Goal: Information Seeking & Learning: Find contact information

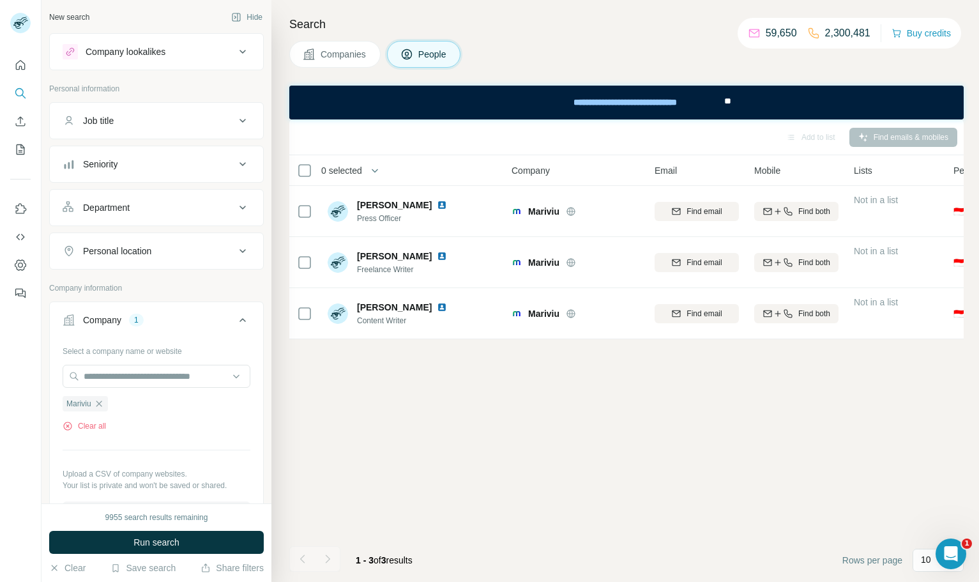
click at [360, 52] on span "Companies" at bounding box center [344, 54] width 47 height 13
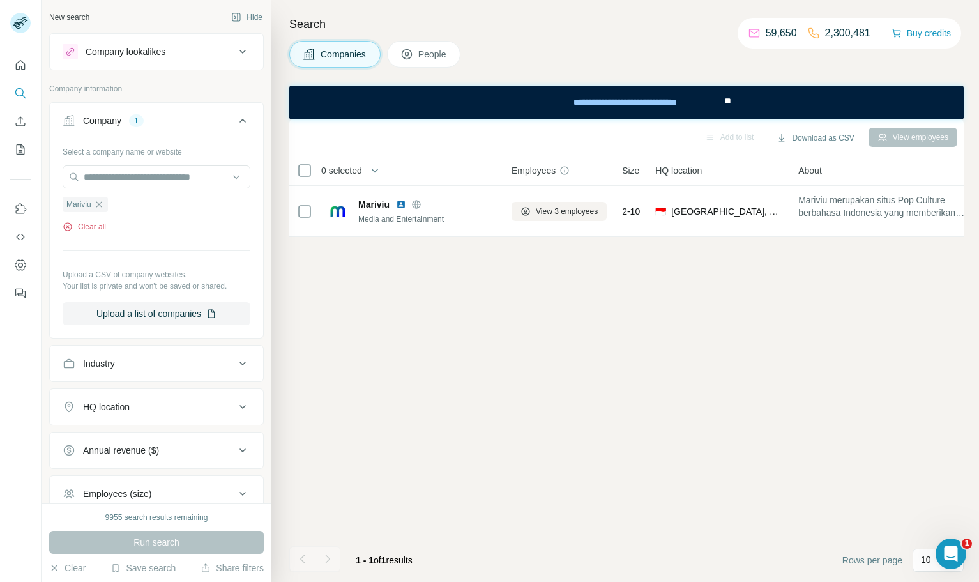
click at [102, 223] on button "Clear all" at bounding box center [84, 226] width 43 height 11
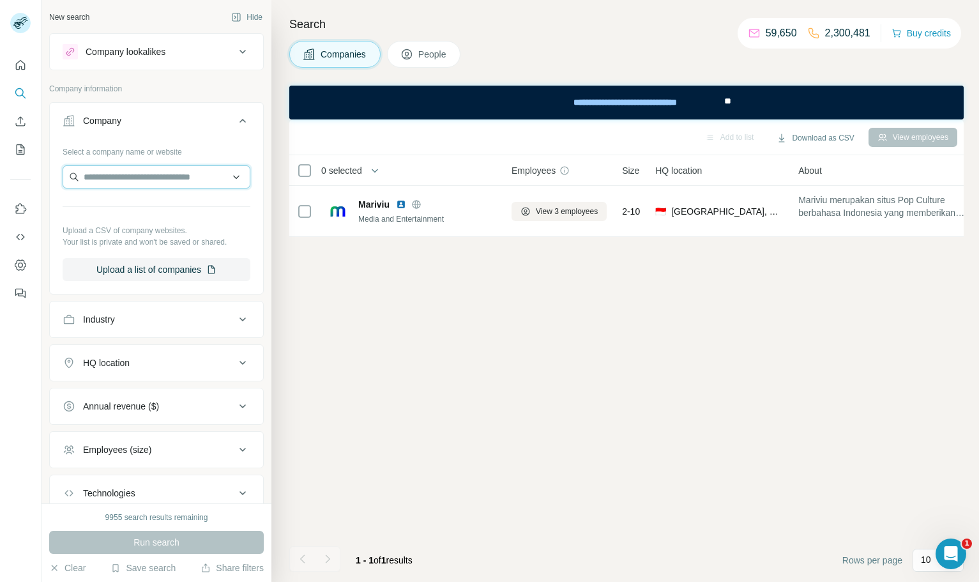
click at [144, 177] on input "text" at bounding box center [157, 176] width 188 height 23
type input "**********"
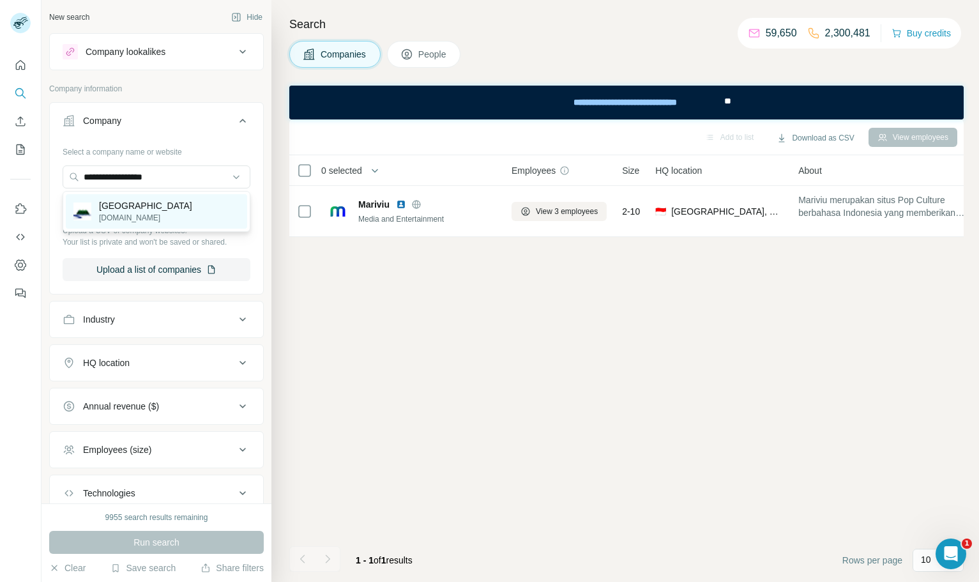
click at [164, 220] on p "[DOMAIN_NAME]" at bounding box center [145, 217] width 93 height 11
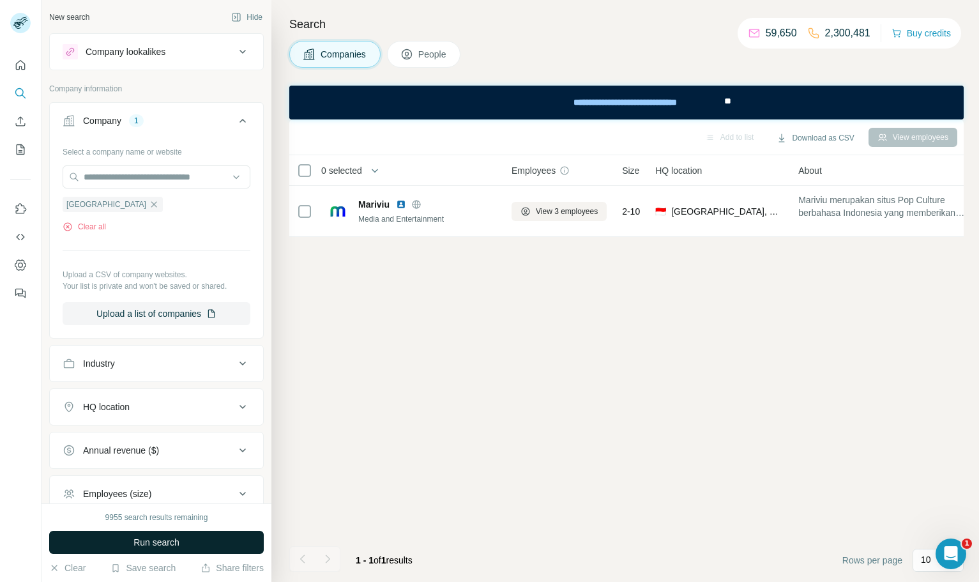
click at [192, 539] on button "Run search" at bounding box center [156, 542] width 215 height 23
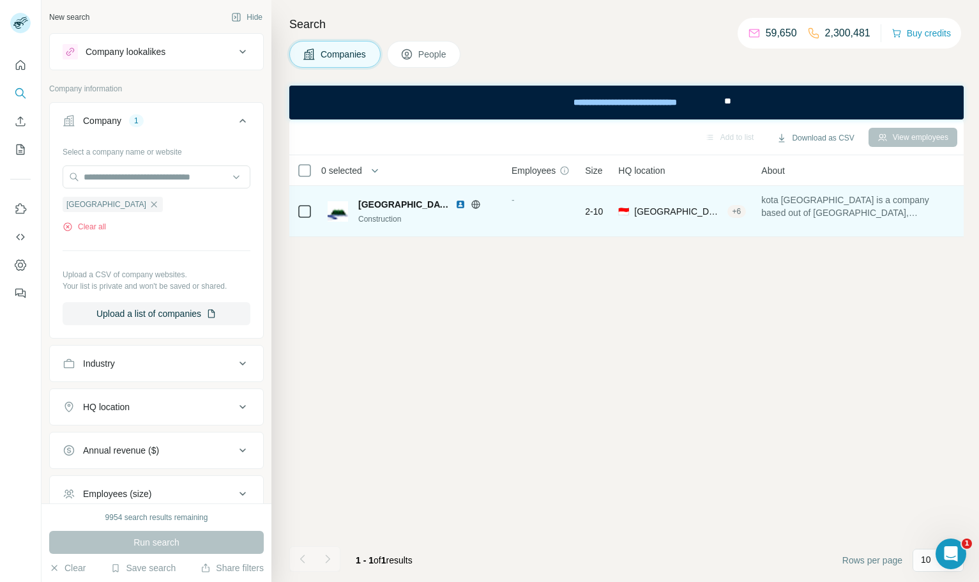
click at [455, 204] on img at bounding box center [460, 204] width 10 height 10
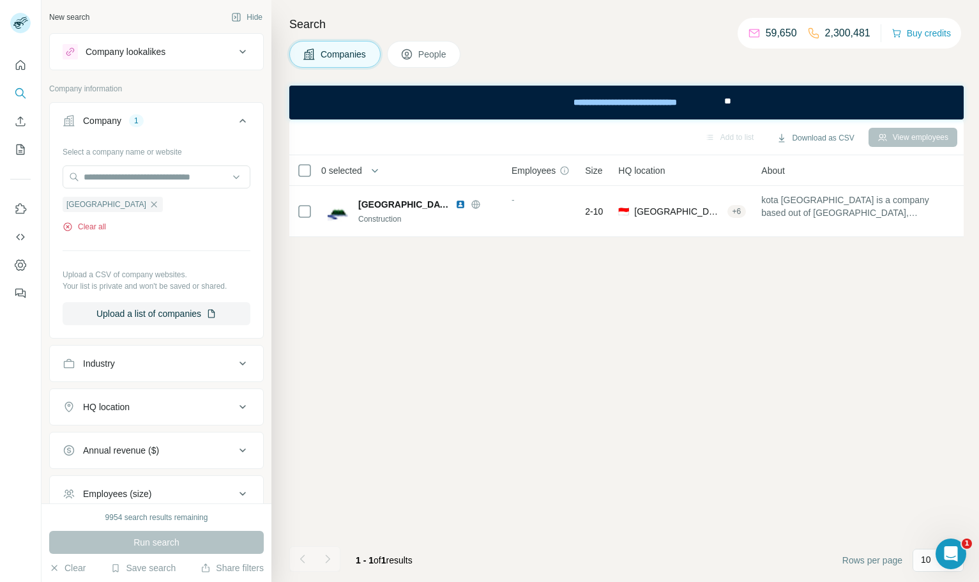
click at [104, 225] on button "Clear all" at bounding box center [84, 226] width 43 height 11
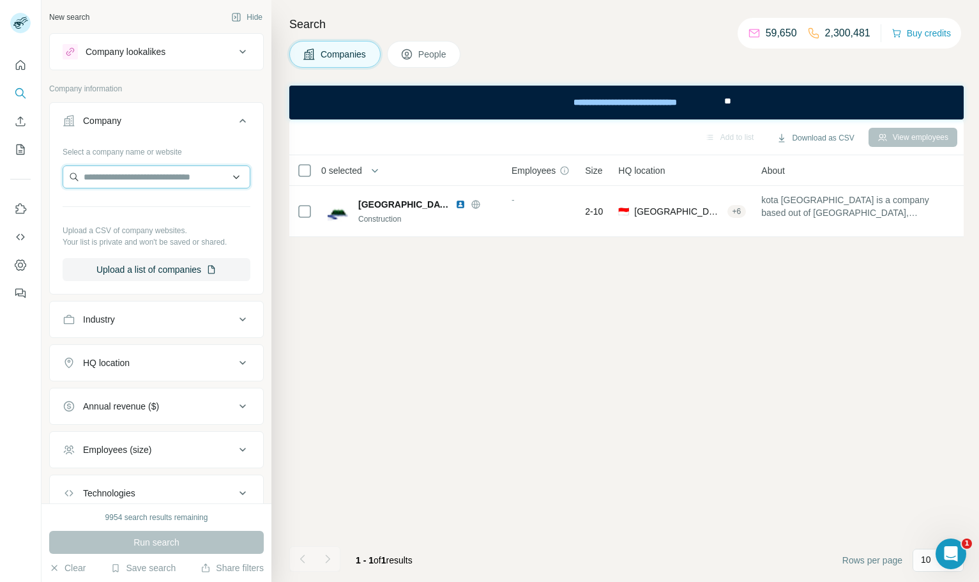
click at [152, 174] on input "text" at bounding box center [157, 176] width 188 height 23
paste input "**********"
click at [165, 173] on input "**********" at bounding box center [157, 176] width 188 height 23
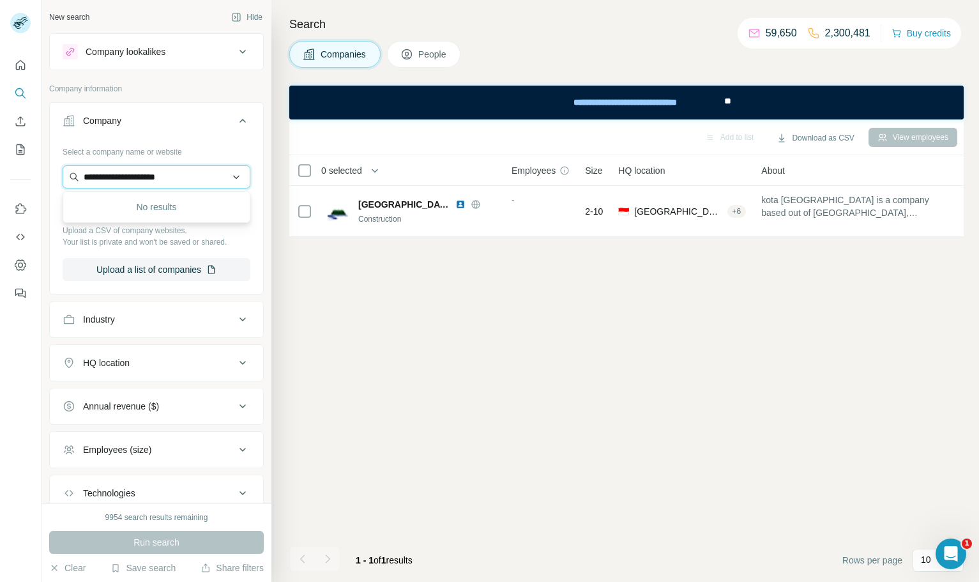
paste input "text"
type input "**********"
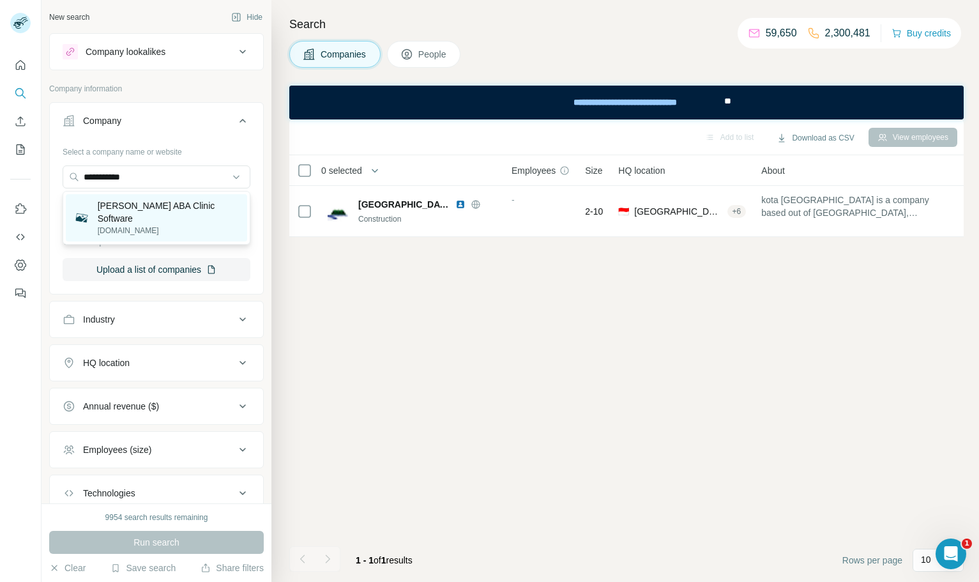
click at [147, 226] on div "[PERSON_NAME] ABA Clinic Software [DOMAIN_NAME]" at bounding box center [156, 217] width 181 height 47
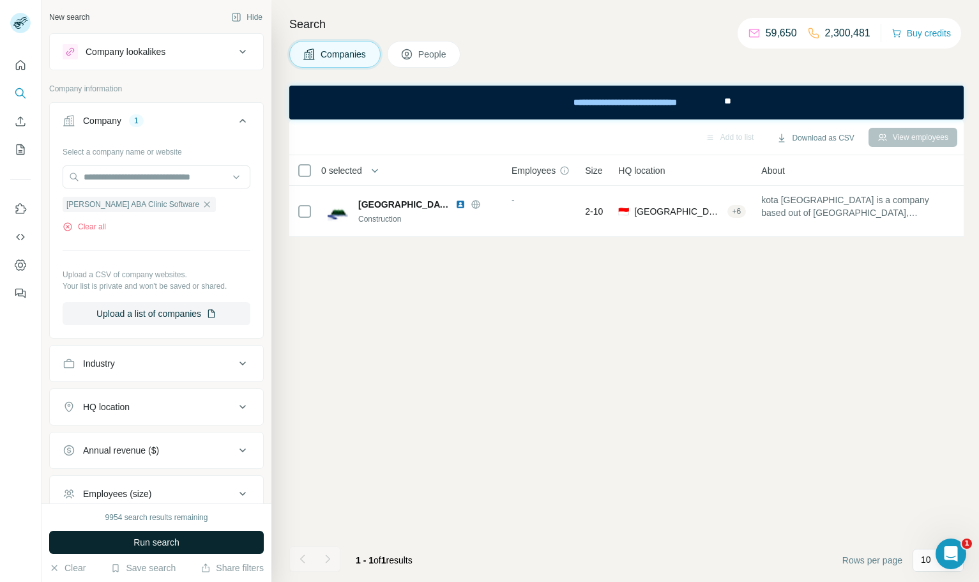
click at [185, 539] on button "Run search" at bounding box center [156, 542] width 215 height 23
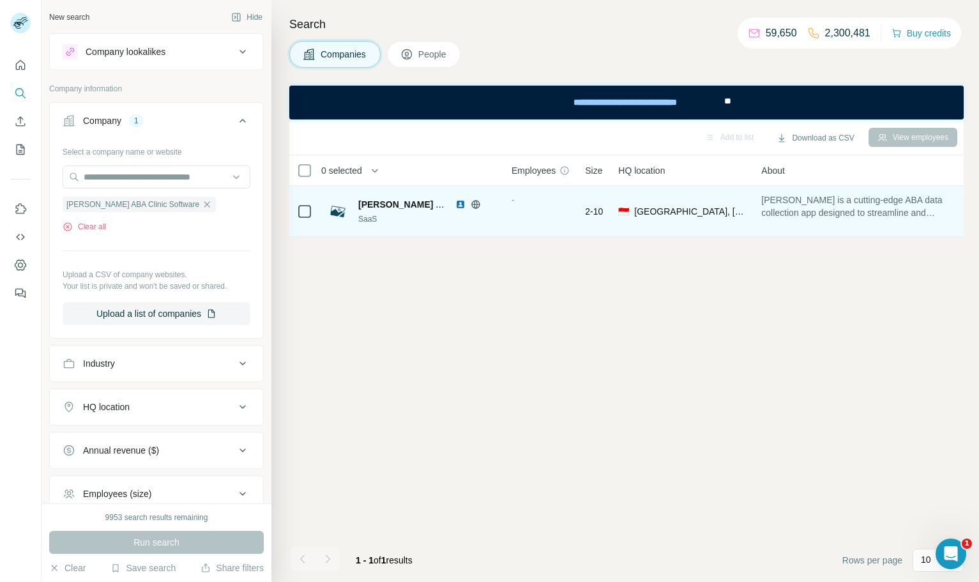
click at [462, 203] on img at bounding box center [460, 204] width 10 height 10
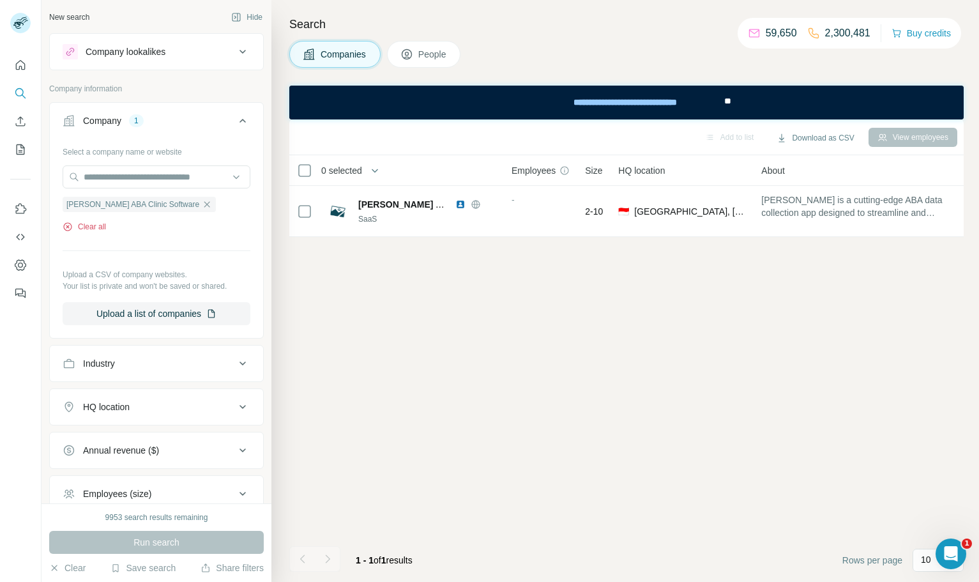
click at [96, 231] on button "Clear all" at bounding box center [84, 226] width 43 height 11
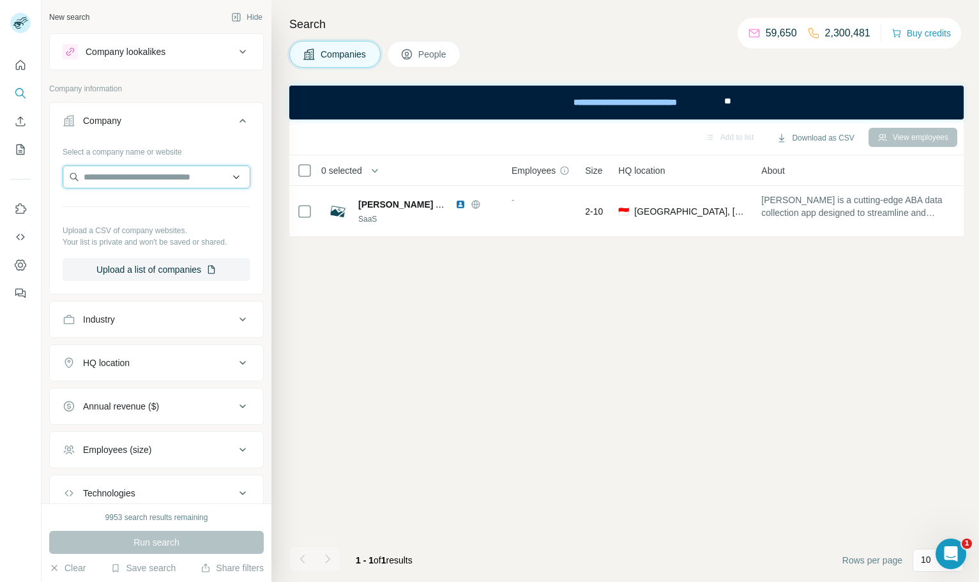
click at [151, 173] on input "text" at bounding box center [157, 176] width 188 height 23
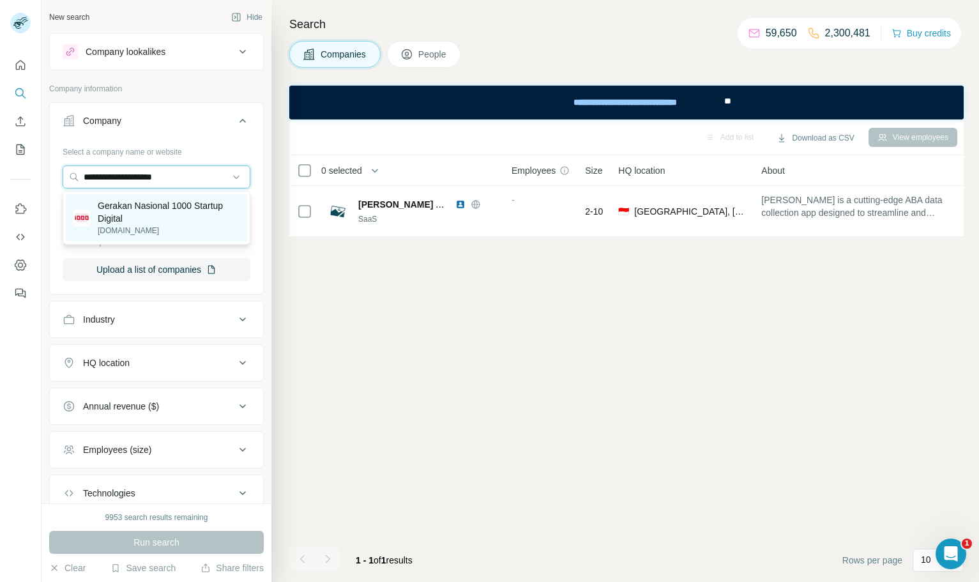
type input "**********"
click at [160, 219] on p "Gerakan Nasional 1000 Startup Digital" at bounding box center [169, 212] width 142 height 26
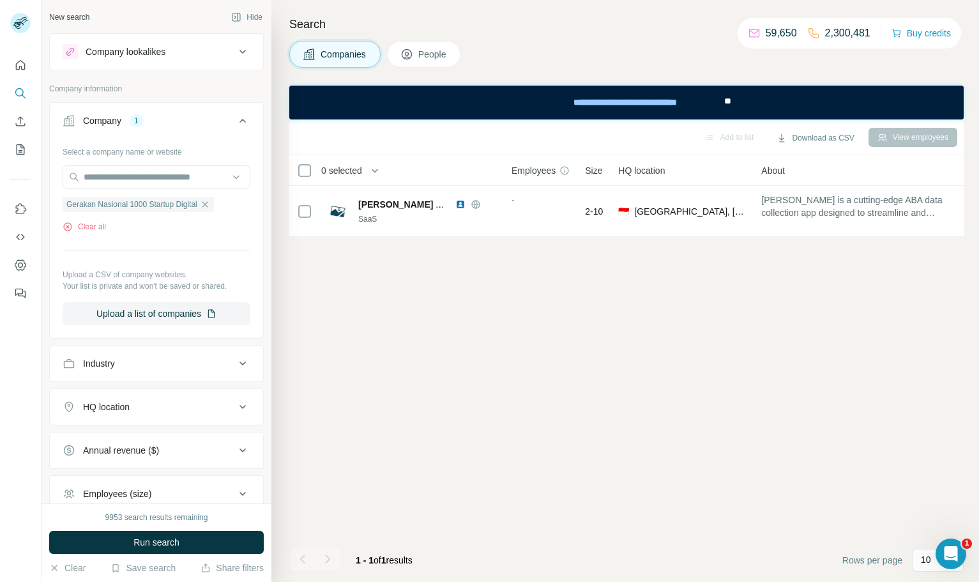
click at [167, 556] on div "9953 search results remaining Run search Clear Save search Share filters" at bounding box center [157, 542] width 230 height 79
click at [173, 545] on span "Run search" at bounding box center [156, 542] width 46 height 13
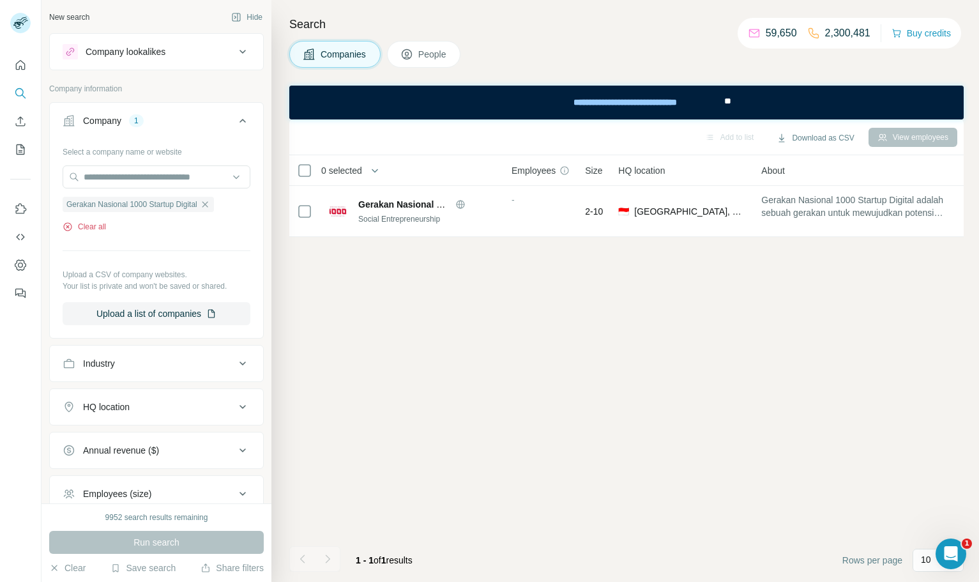
click at [98, 230] on button "Clear all" at bounding box center [84, 226] width 43 height 11
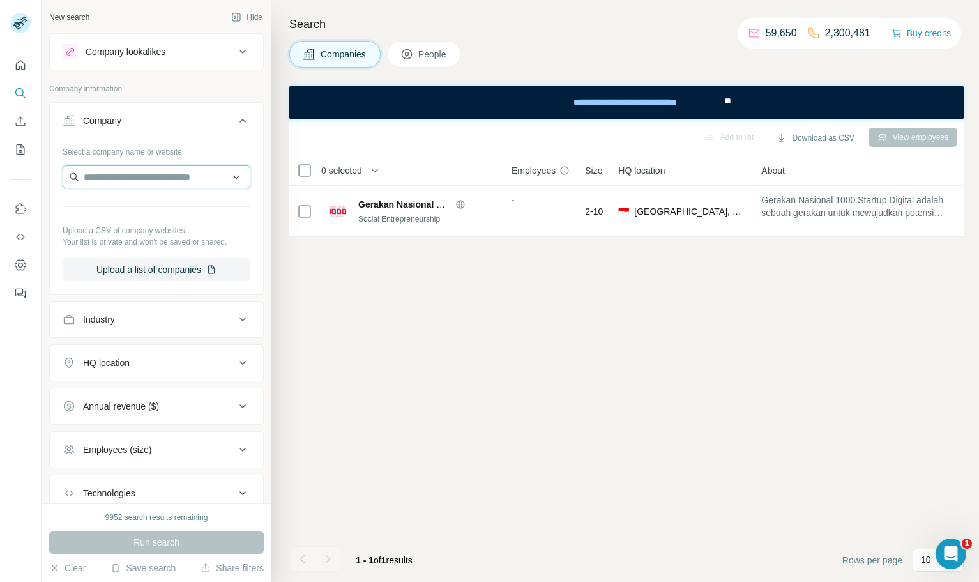
click at [155, 168] on input "text" at bounding box center [157, 176] width 188 height 23
paste input "**********"
click at [176, 181] on input "**********" at bounding box center [157, 176] width 188 height 23
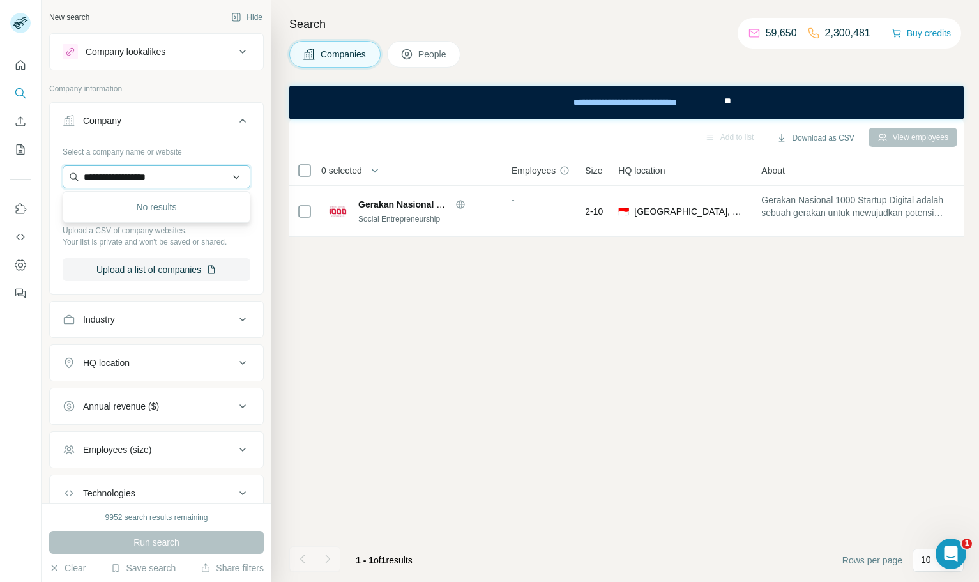
paste input "text"
type input "**********"
click at [185, 176] on input "**********" at bounding box center [157, 176] width 188 height 23
click at [359, 335] on div "Add to list Download as CSV View employees 0 selected Companies Employees Size …" at bounding box center [626, 350] width 674 height 462
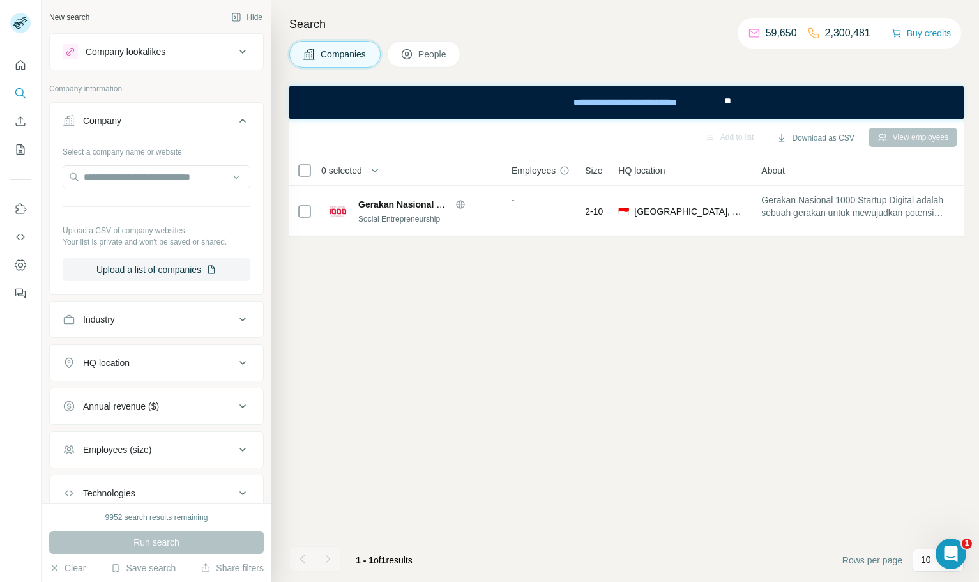
click at [352, 51] on span "Companies" at bounding box center [344, 54] width 47 height 13
click at [140, 176] on input "text" at bounding box center [157, 176] width 188 height 23
paste input "**********"
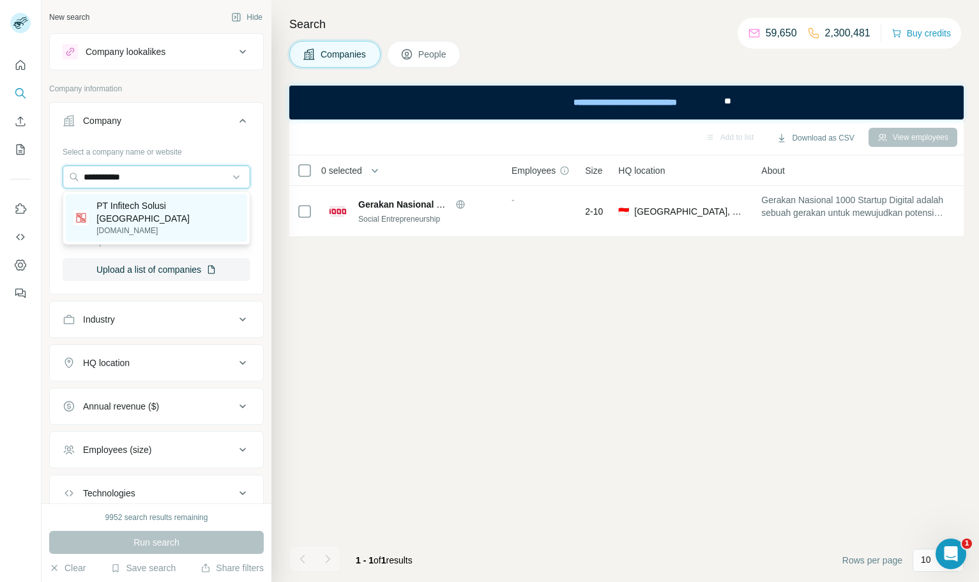
type input "**********"
click at [165, 208] on p "PT Infitech Solusi [GEOGRAPHIC_DATA]" at bounding box center [167, 212] width 143 height 26
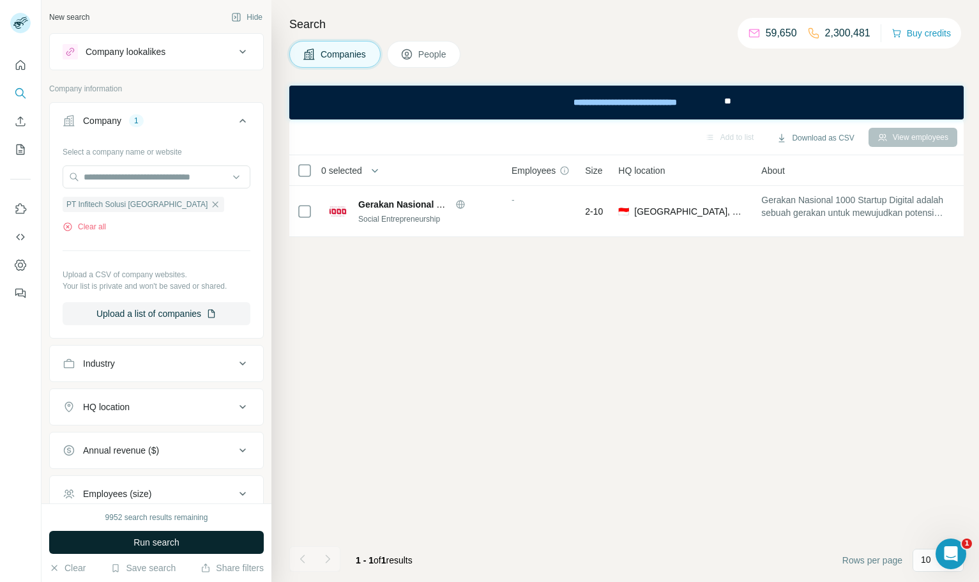
click at [190, 542] on button "Run search" at bounding box center [156, 542] width 215 height 23
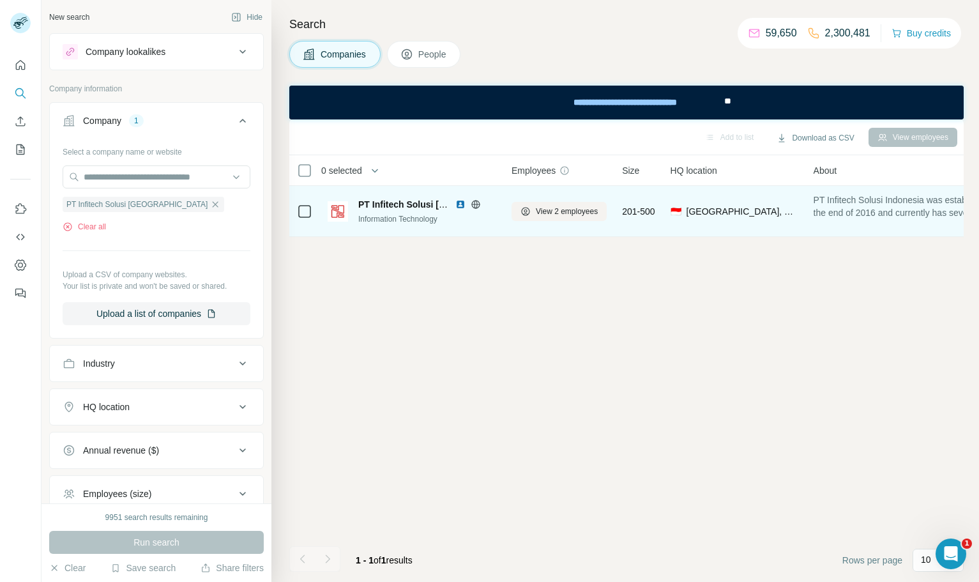
click at [458, 203] on img at bounding box center [460, 204] width 10 height 10
click at [573, 216] on span "View 2 employees" at bounding box center [567, 211] width 62 height 11
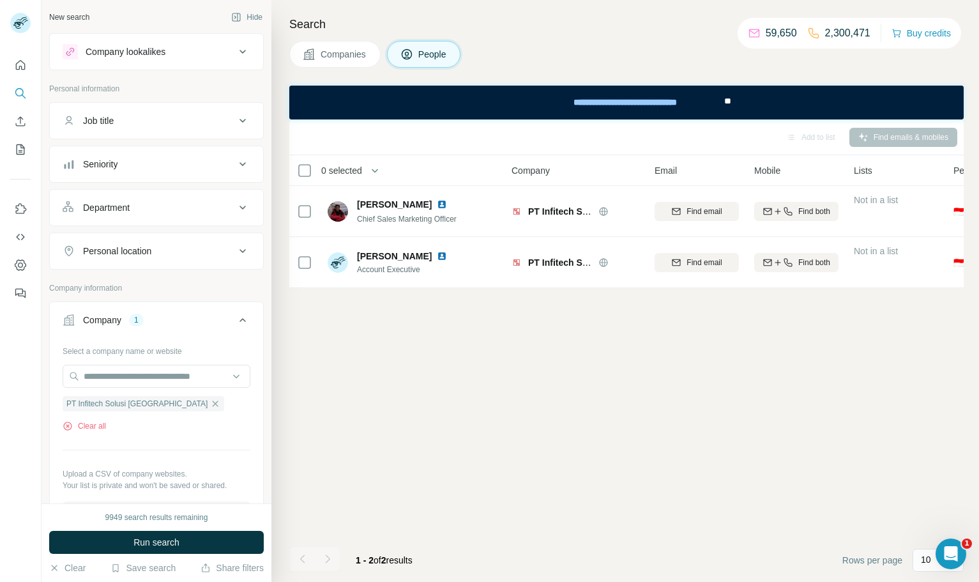
click at [347, 41] on button "Companies" at bounding box center [334, 54] width 91 height 27
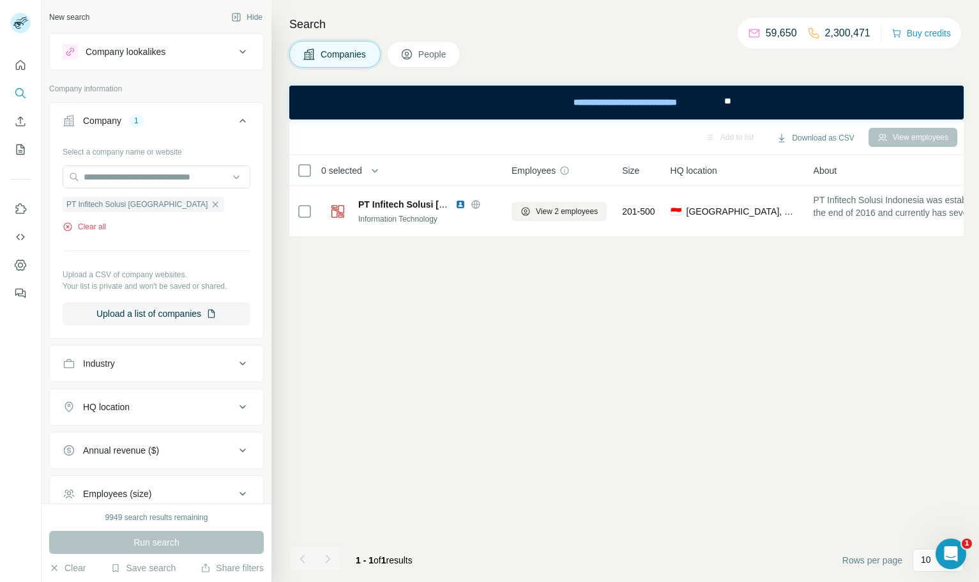
click at [96, 225] on button "Clear all" at bounding box center [84, 226] width 43 height 11
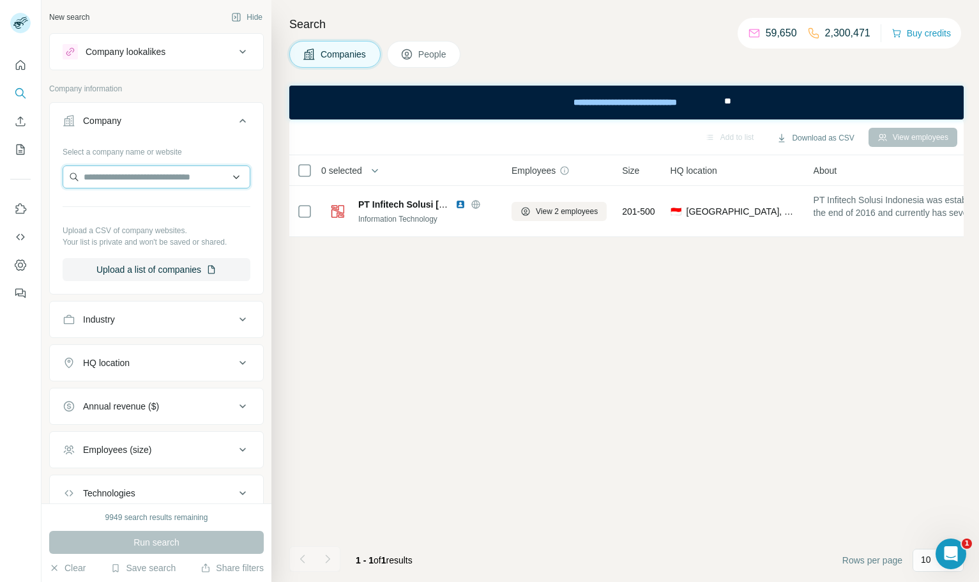
click at [146, 177] on input "text" at bounding box center [157, 176] width 188 height 23
paste input "**********"
type input "**********"
click at [179, 209] on div "Hamparan Stone [DOMAIN_NAME]" at bounding box center [156, 211] width 181 height 34
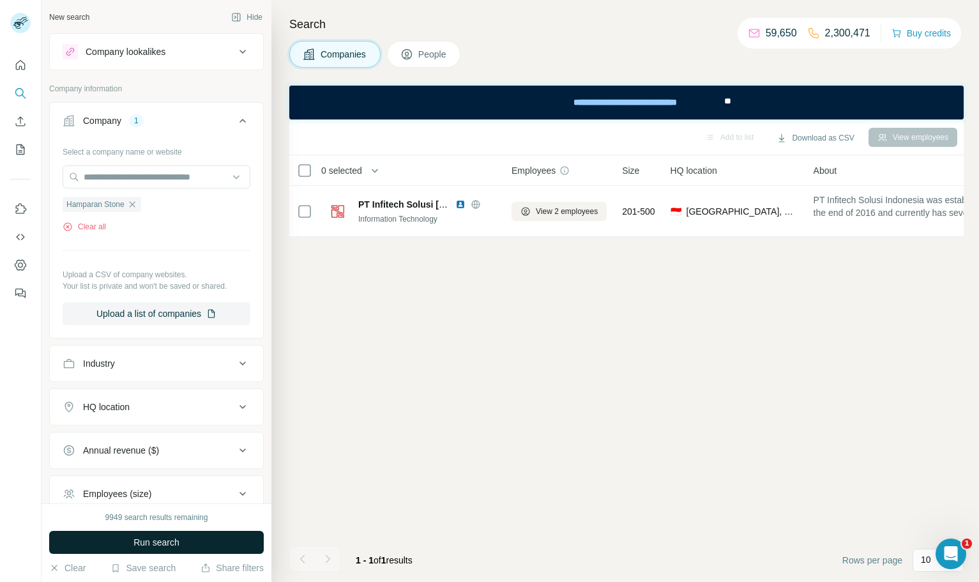
click at [186, 542] on button "Run search" at bounding box center [156, 542] width 215 height 23
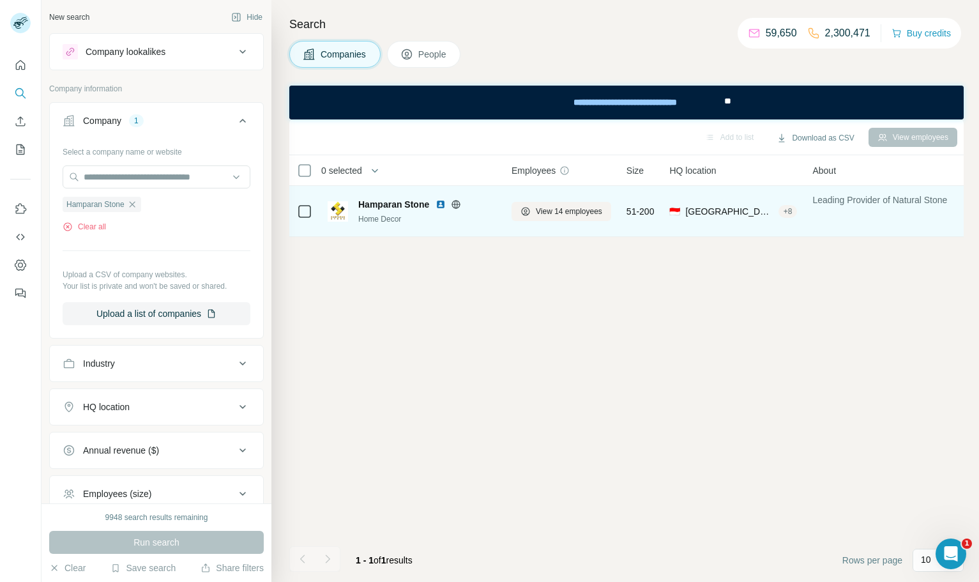
click at [440, 201] on img at bounding box center [440, 204] width 10 height 10
click at [571, 215] on span "View 14 employees" at bounding box center [569, 211] width 66 height 11
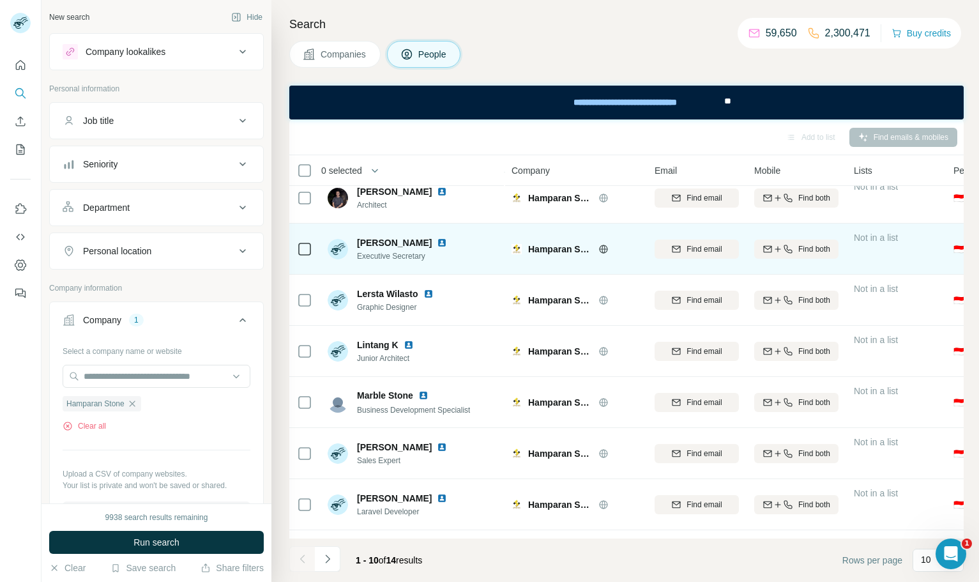
scroll to position [158, 0]
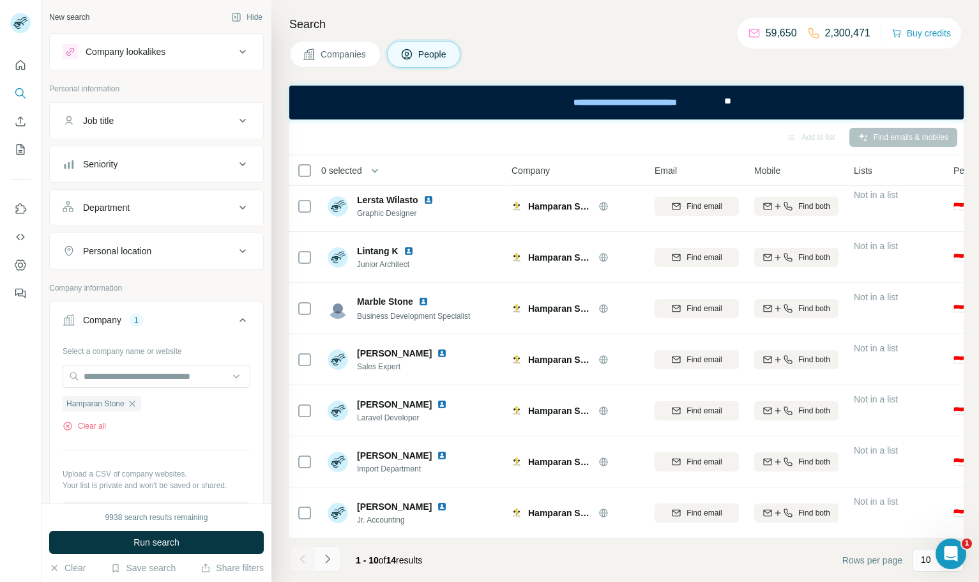
click at [331, 559] on icon "Navigate to next page" at bounding box center [327, 558] width 13 height 13
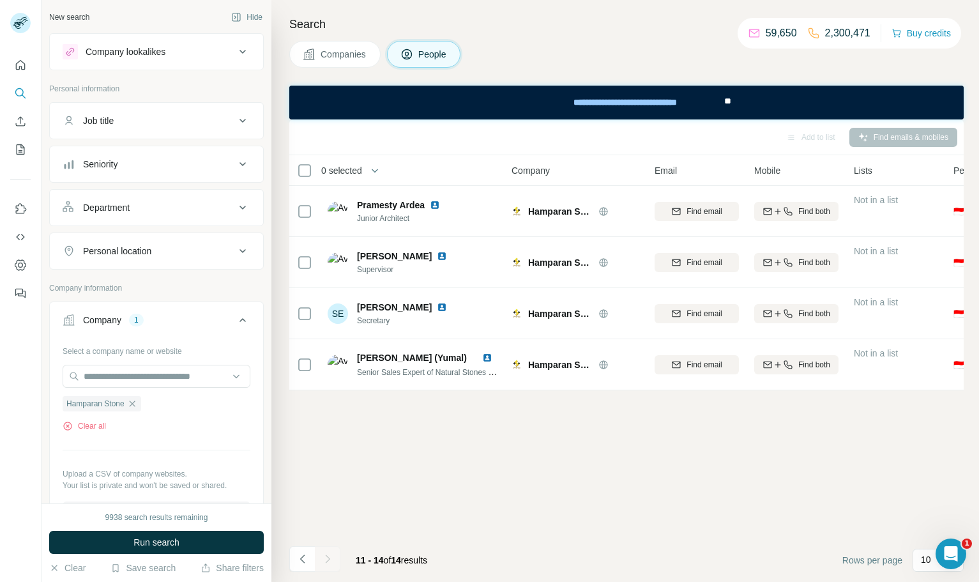
scroll to position [0, 0]
click at [324, 61] on button "Companies" at bounding box center [334, 54] width 91 height 27
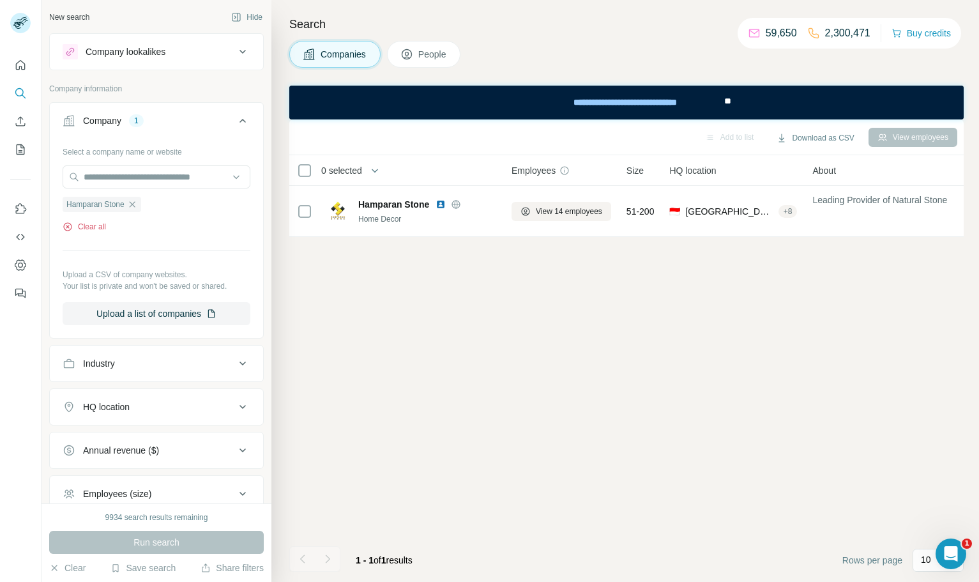
click at [97, 229] on button "Clear all" at bounding box center [84, 226] width 43 height 11
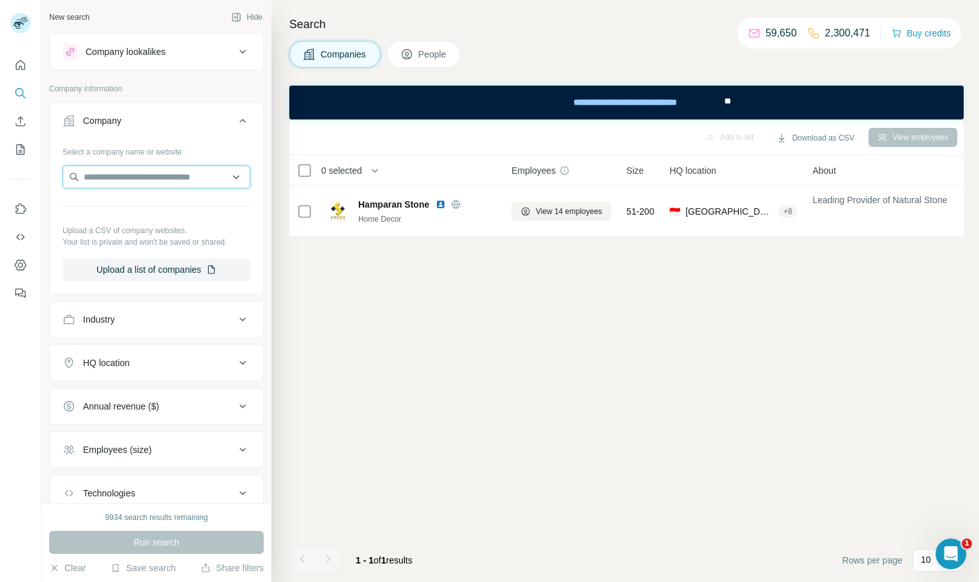
click at [139, 183] on input "text" at bounding box center [157, 176] width 188 height 23
paste input "**********"
type input "**********"
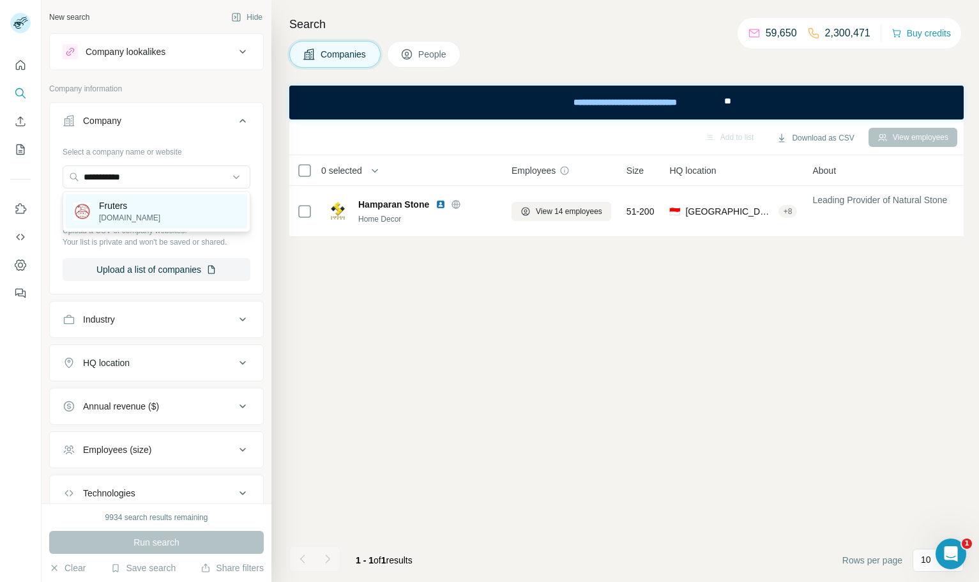
click at [186, 214] on div "Fruters [DOMAIN_NAME]" at bounding box center [156, 211] width 181 height 34
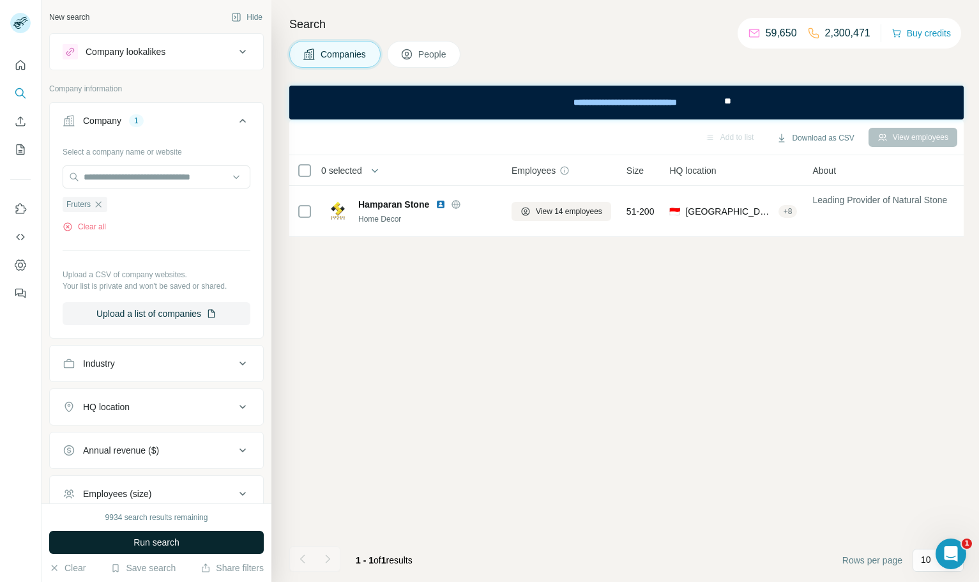
click at [175, 539] on span "Run search" at bounding box center [156, 542] width 46 height 13
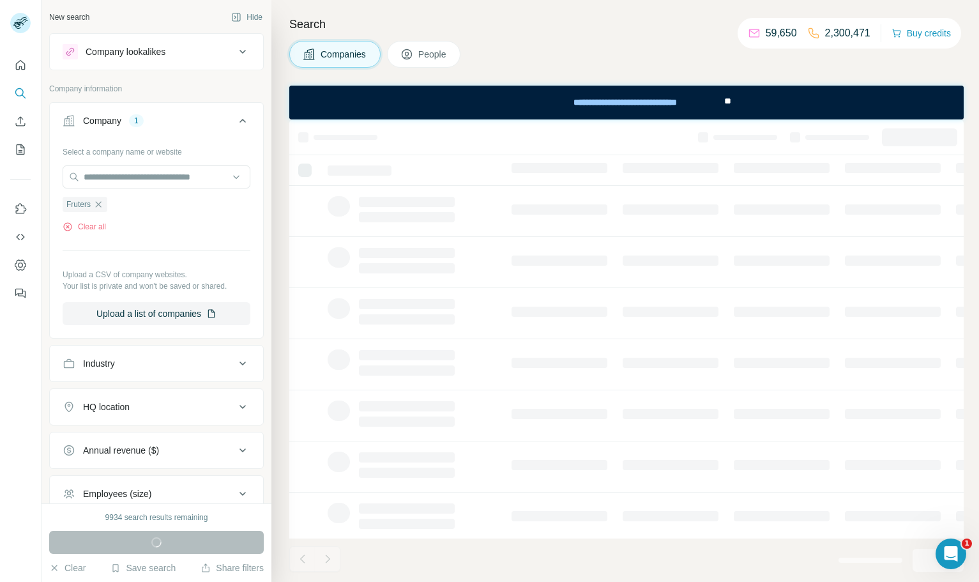
click at [161, 538] on div "Run search" at bounding box center [156, 542] width 215 height 23
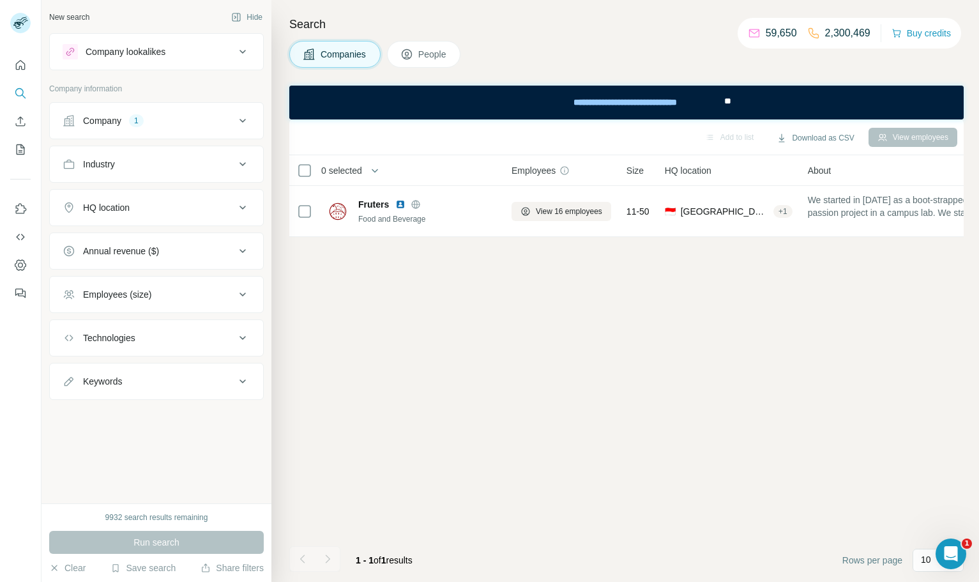
click at [117, 123] on div "Company" at bounding box center [102, 120] width 38 height 13
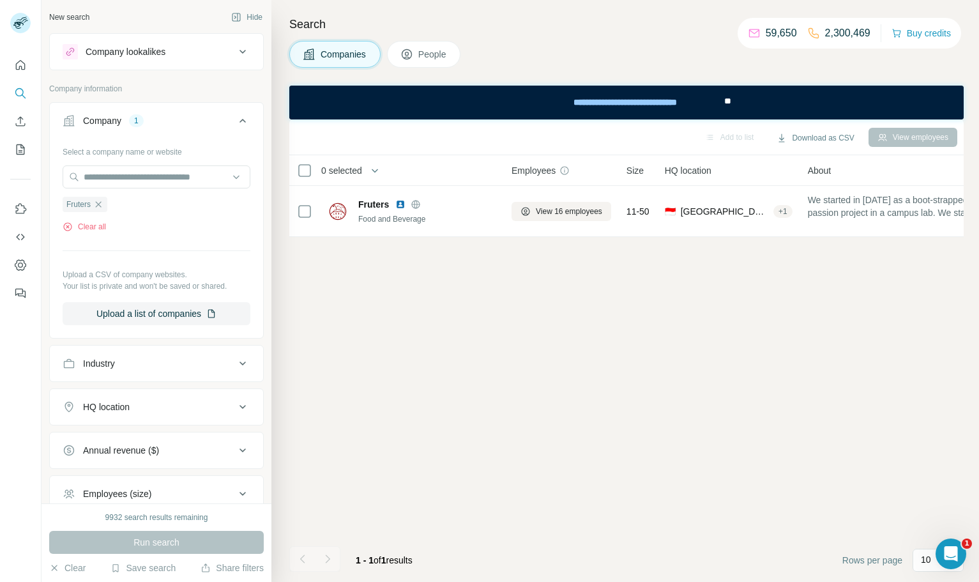
click at [91, 234] on div "Select a company name or website Fruters Clear all Upload a CSV of company webs…" at bounding box center [157, 233] width 188 height 184
click at [95, 228] on button "Clear all" at bounding box center [84, 226] width 43 height 11
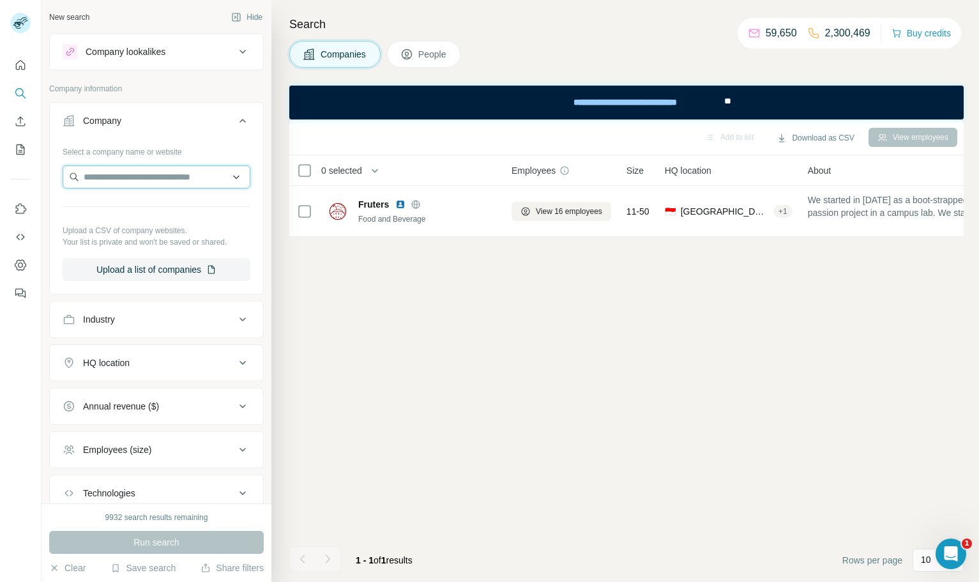
click at [130, 179] on input "text" at bounding box center [157, 176] width 188 height 23
paste input "**********"
type input "**********"
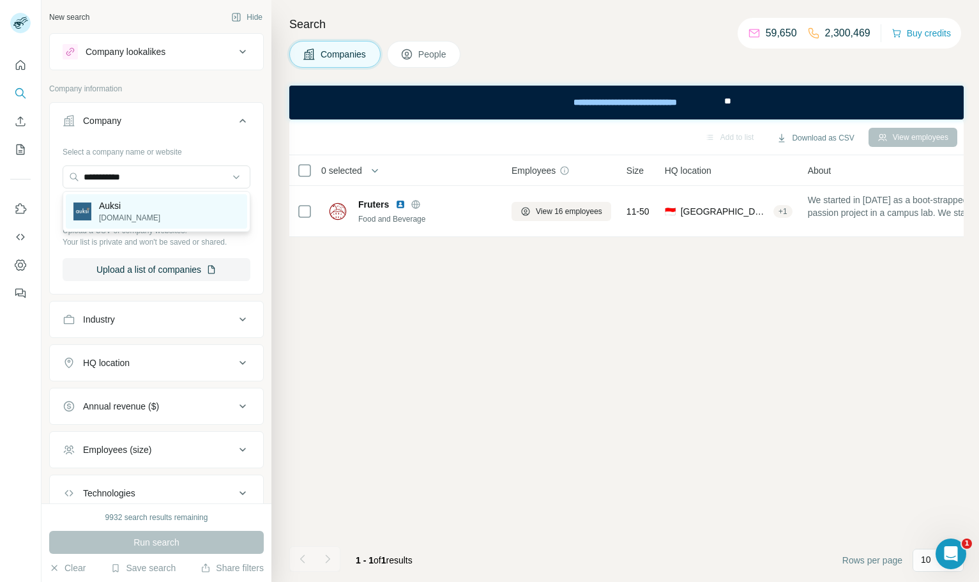
click at [158, 218] on div "Auksi auksi.co.id" at bounding box center [156, 211] width 181 height 34
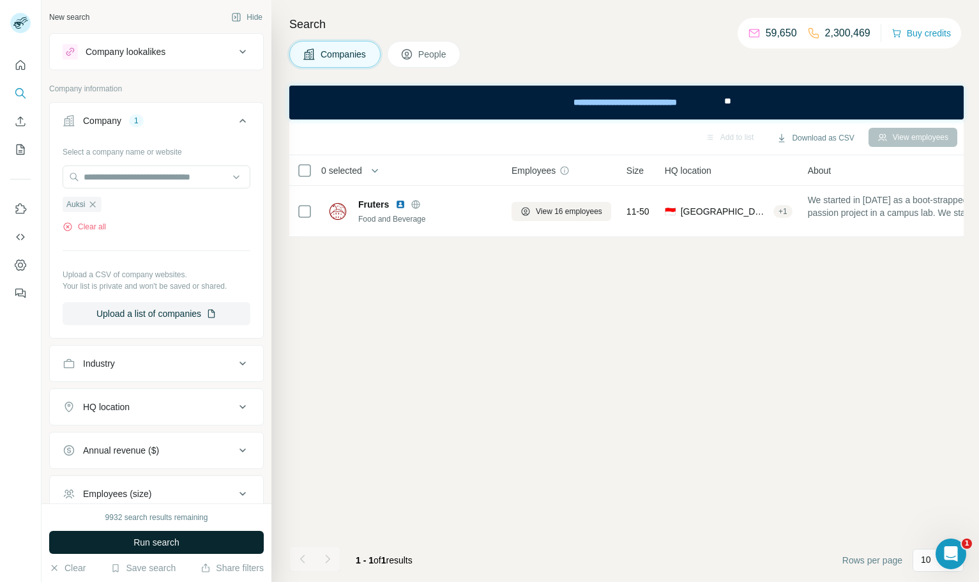
click at [178, 544] on span "Run search" at bounding box center [156, 542] width 46 height 13
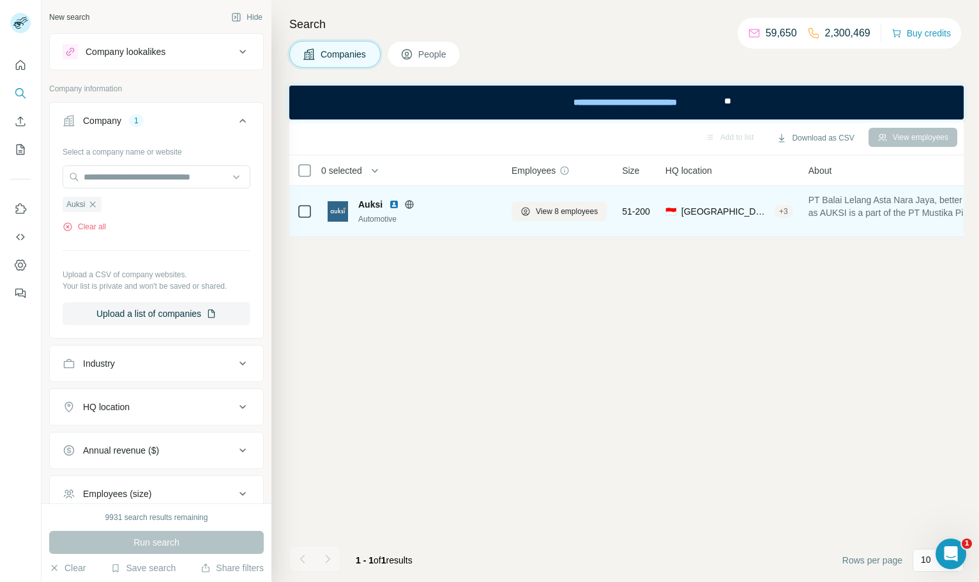
click at [393, 202] on img at bounding box center [394, 204] width 10 height 10
click at [589, 214] on span "View 8 employees" at bounding box center [567, 211] width 62 height 11
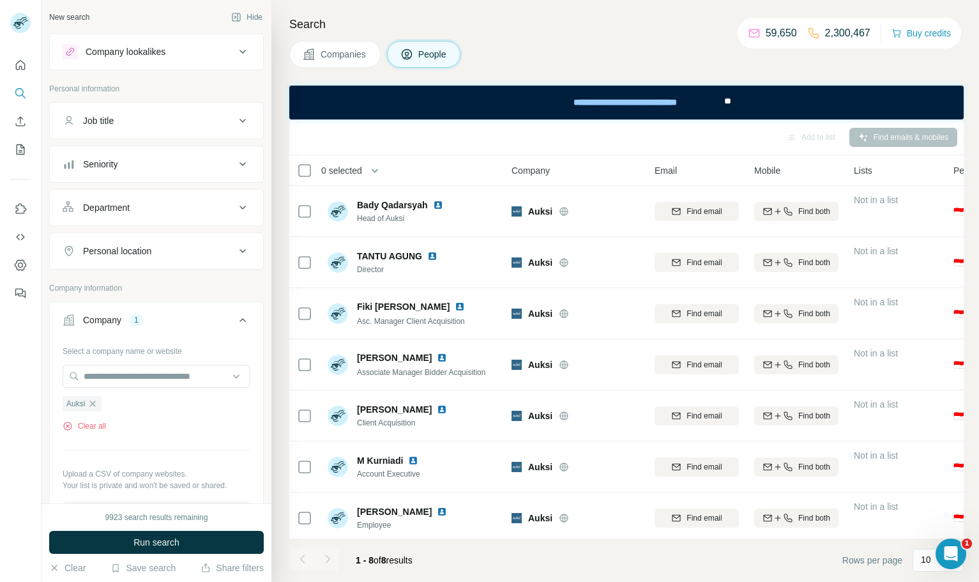
click at [353, 43] on button "Companies" at bounding box center [334, 54] width 91 height 27
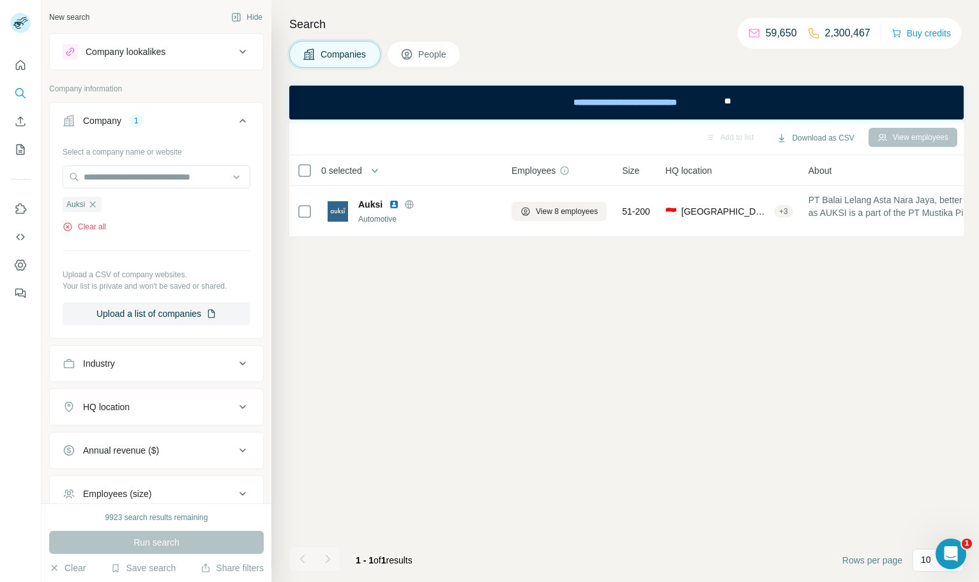
click at [103, 222] on button "Clear all" at bounding box center [84, 226] width 43 height 11
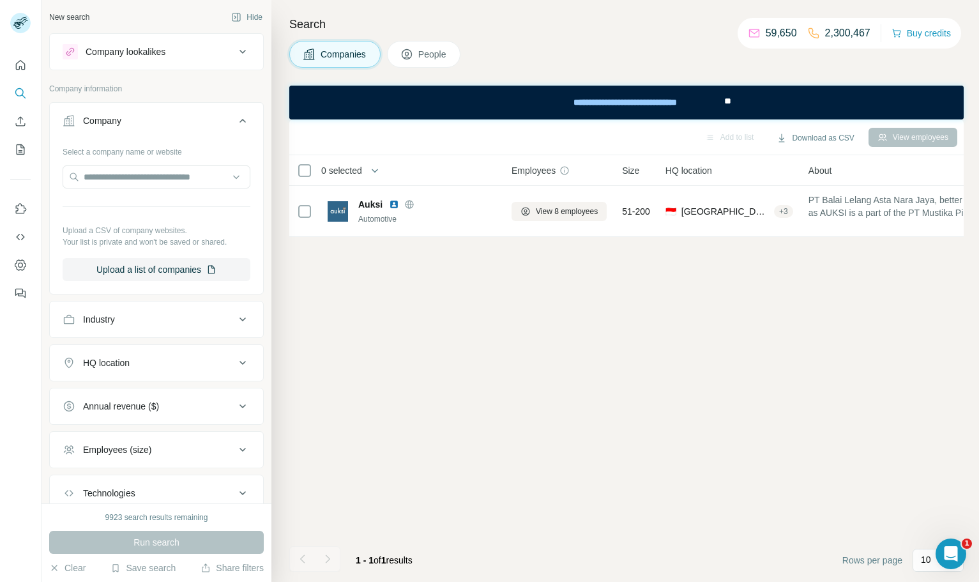
click at [122, 189] on div at bounding box center [157, 178] width 188 height 26
click at [137, 176] on input "text" at bounding box center [157, 176] width 188 height 23
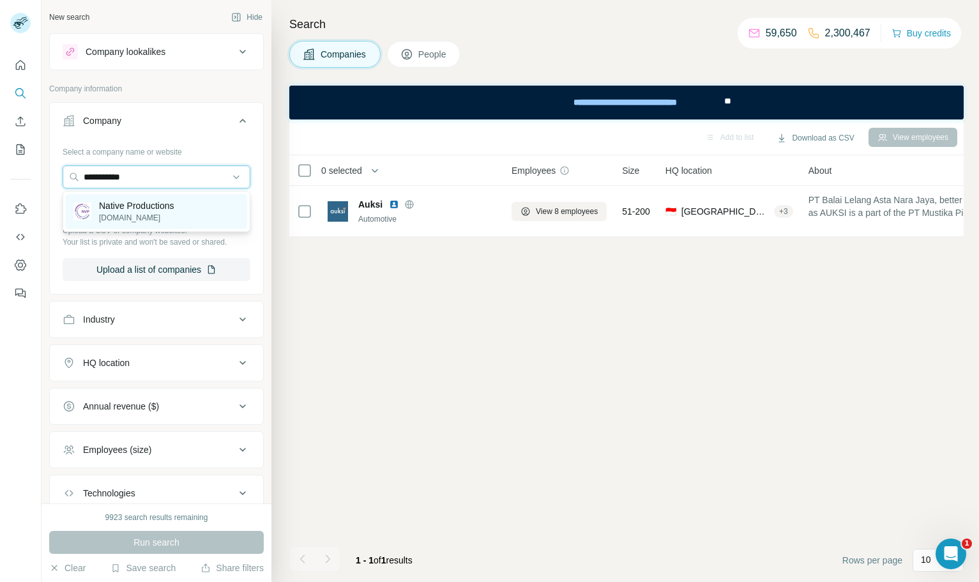
type input "**********"
click at [204, 195] on div "Native Productions nvpdev.tech" at bounding box center [156, 211] width 181 height 34
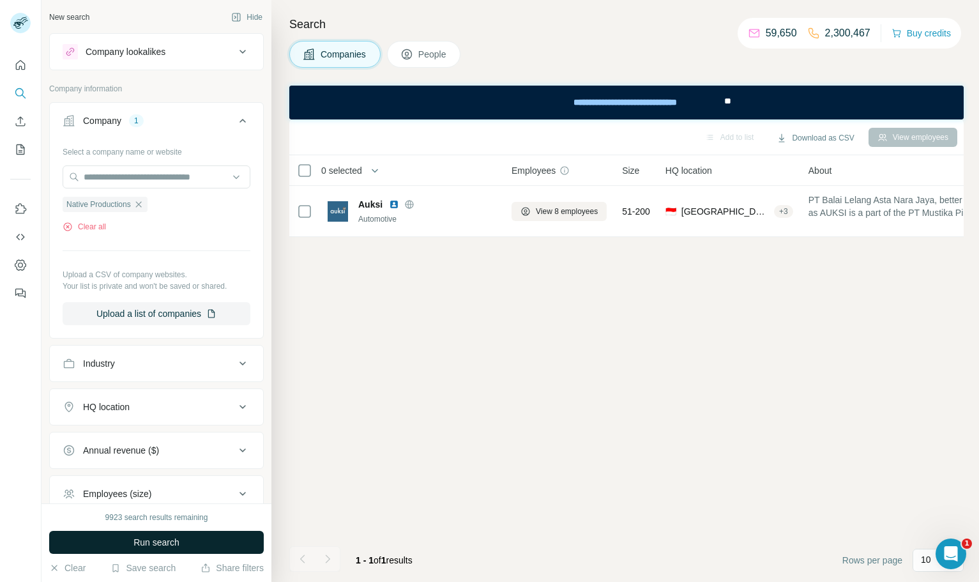
click at [177, 549] on button "Run search" at bounding box center [156, 542] width 215 height 23
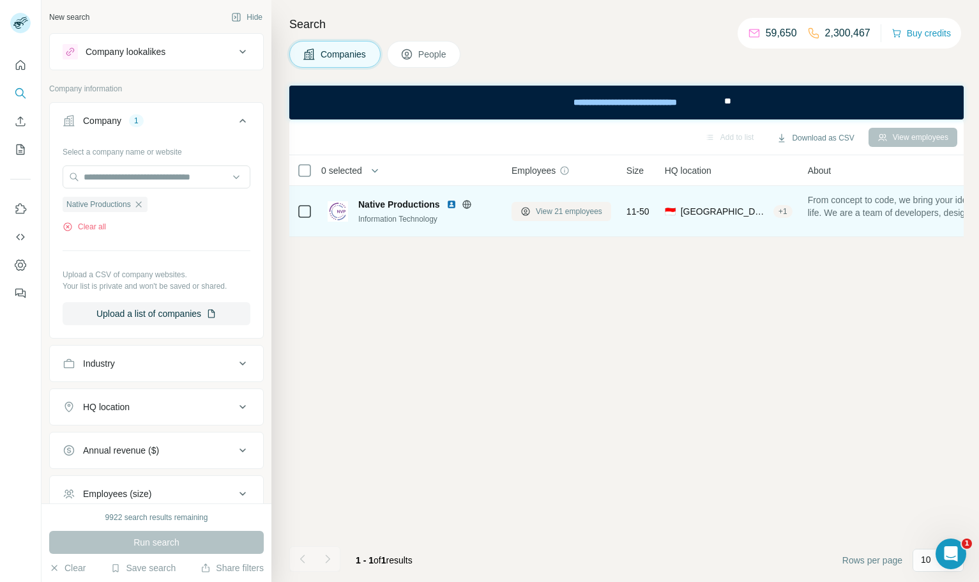
click at [550, 208] on span "View 21 employees" at bounding box center [569, 211] width 66 height 11
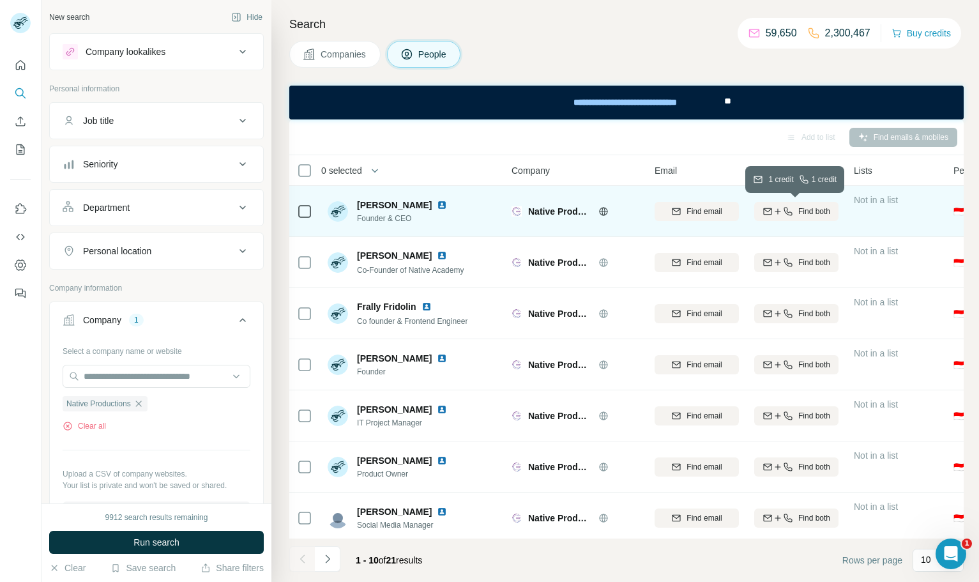
click at [783, 213] on icon "button" at bounding box center [788, 211] width 10 height 10
click at [437, 207] on img at bounding box center [442, 205] width 10 height 10
click at [378, 208] on span "Dwiyan Putra" at bounding box center [394, 205] width 75 height 13
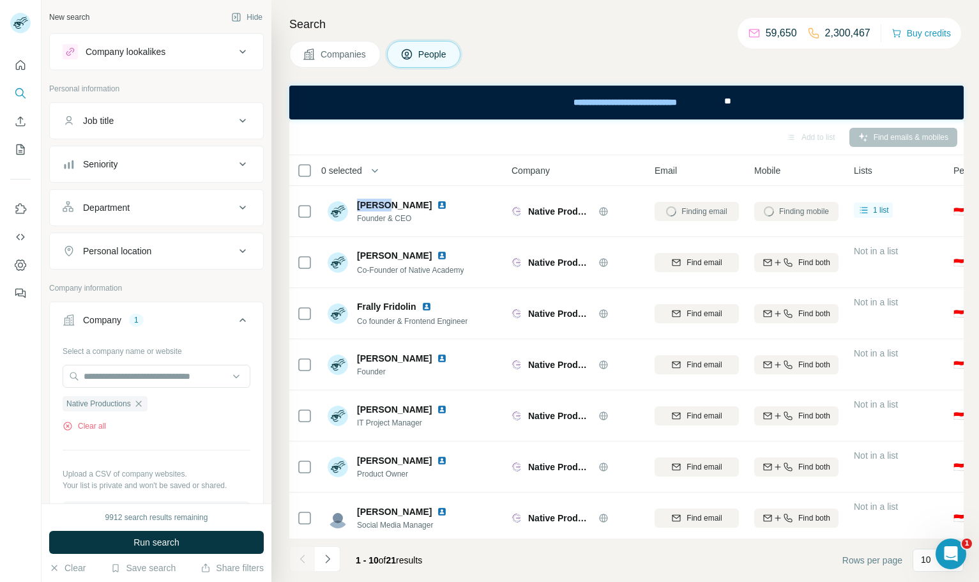
copy span "Dwiyan"
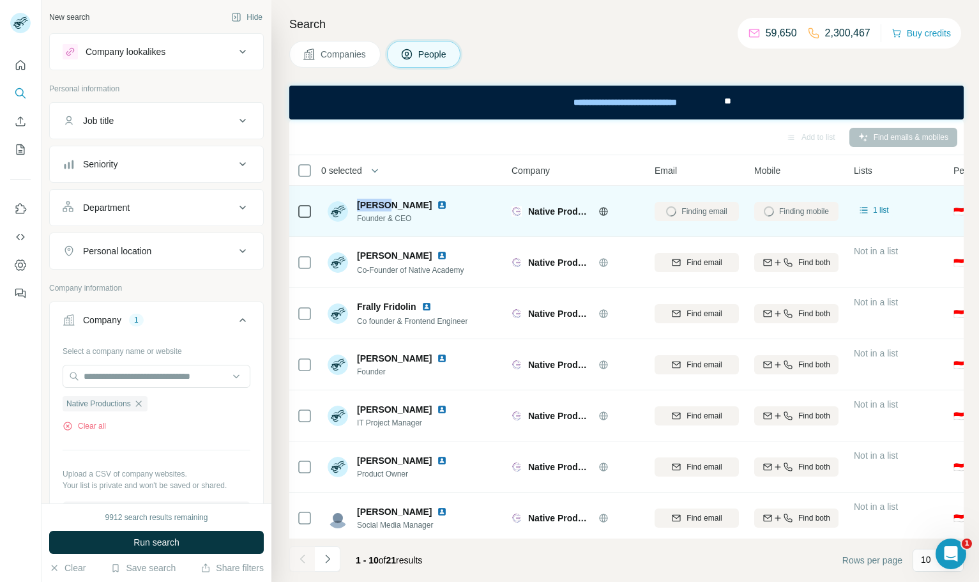
click at [380, 206] on span "Dwiyan Putra" at bounding box center [394, 205] width 75 height 13
drag, startPoint x: 380, startPoint y: 206, endPoint x: 395, endPoint y: 202, distance: 15.7
click at [395, 202] on span "Dwiyan Putra" at bounding box center [394, 205] width 75 height 13
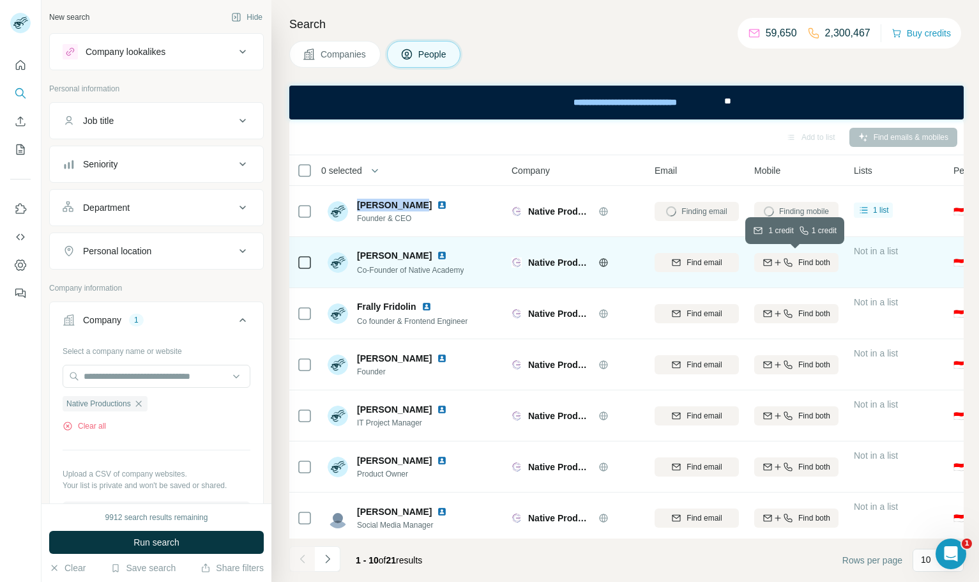
click at [794, 259] on div "Find both" at bounding box center [796, 262] width 84 height 11
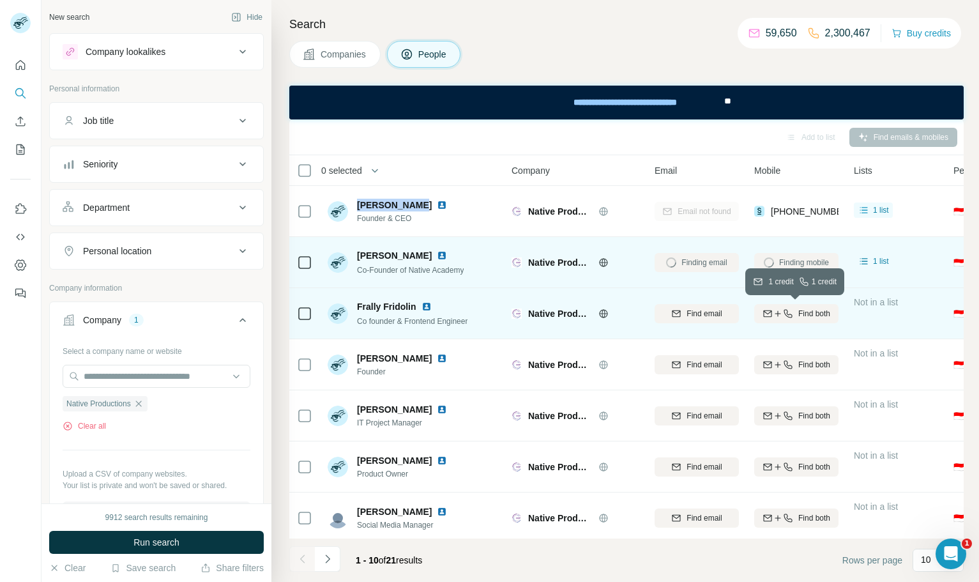
click at [798, 317] on span "Find both" at bounding box center [814, 313] width 32 height 11
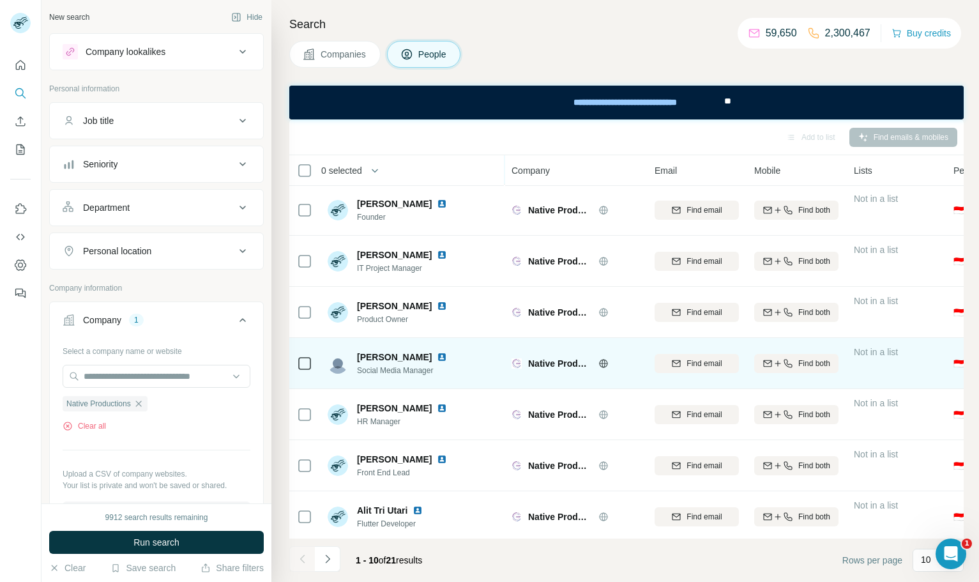
scroll to position [158, 0]
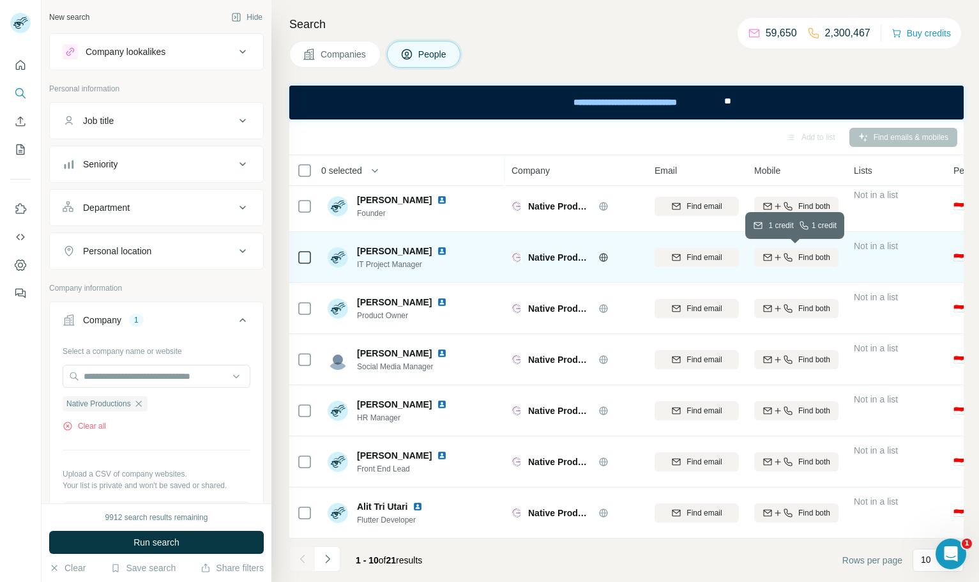
click at [800, 259] on span "Find both" at bounding box center [814, 257] width 32 height 11
click at [327, 563] on icon "Navigate to next page" at bounding box center [327, 558] width 13 height 13
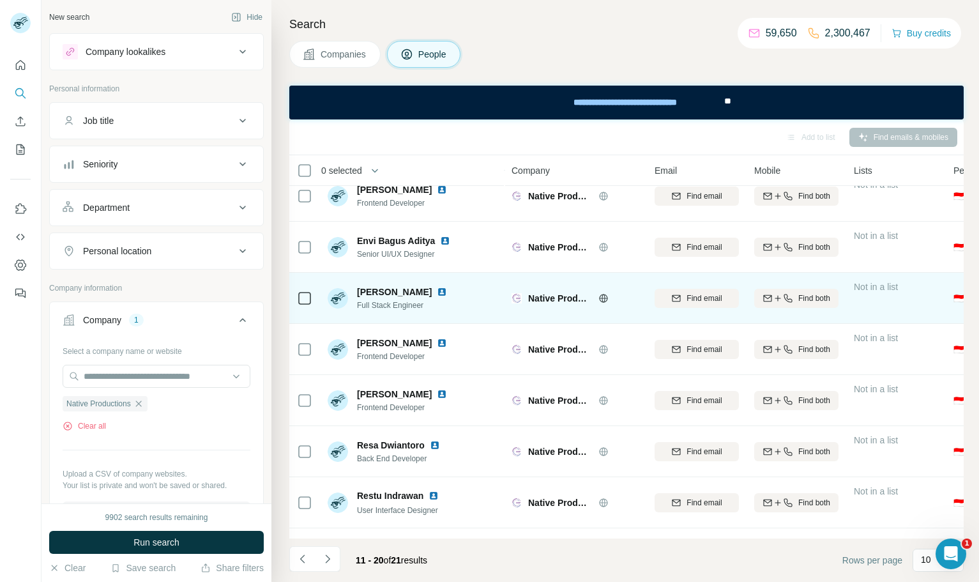
scroll to position [0, 0]
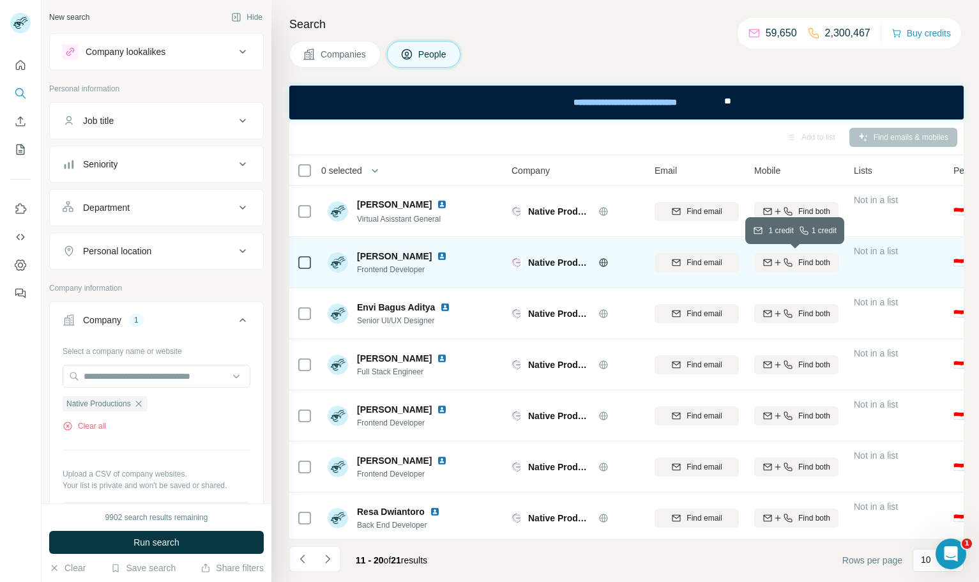
click at [786, 264] on icon "button" at bounding box center [788, 262] width 10 height 10
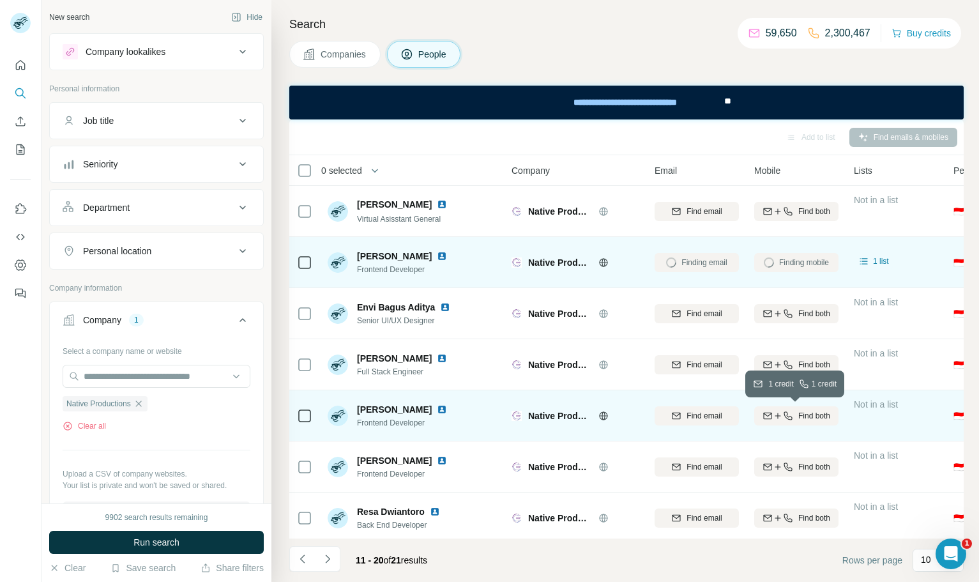
click at [793, 424] on button "Find both" at bounding box center [796, 415] width 84 height 19
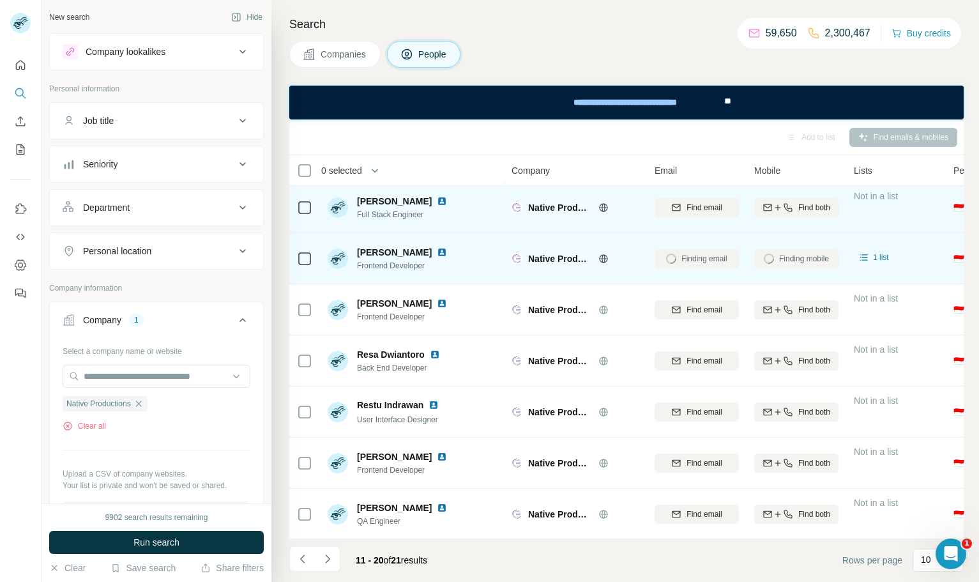
scroll to position [158, 0]
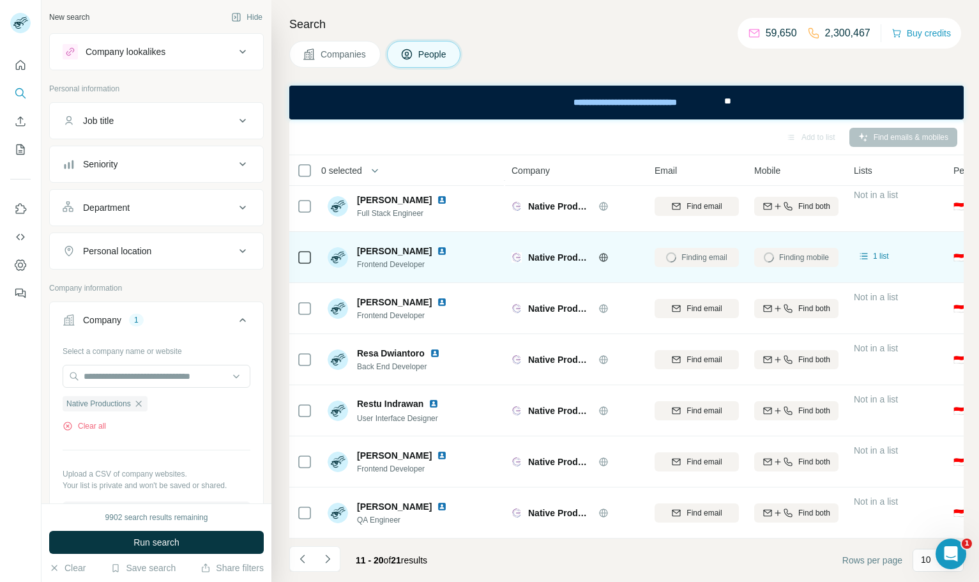
click at [814, 259] on div "Finding mobile" at bounding box center [796, 256] width 84 height 35
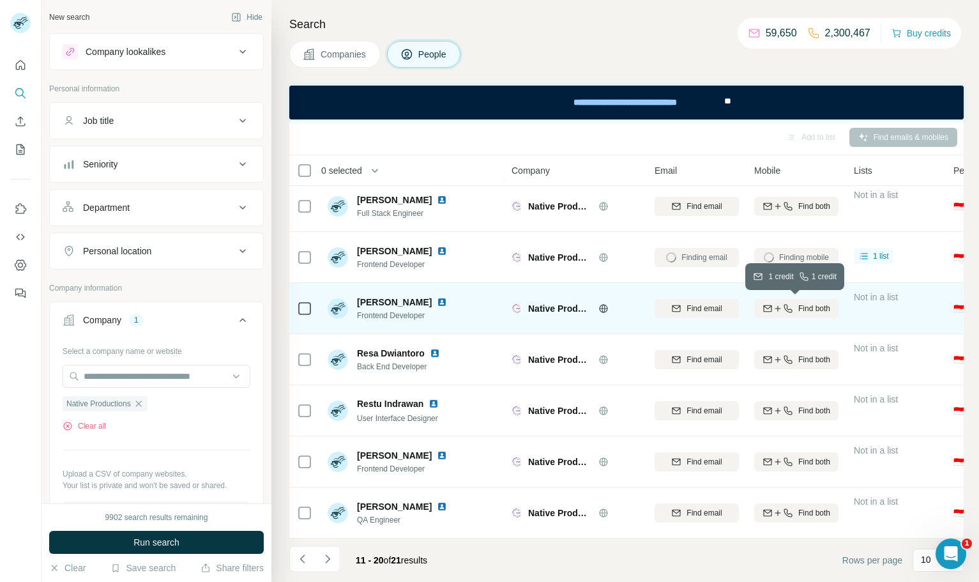
click at [803, 305] on span "Find both" at bounding box center [814, 308] width 32 height 11
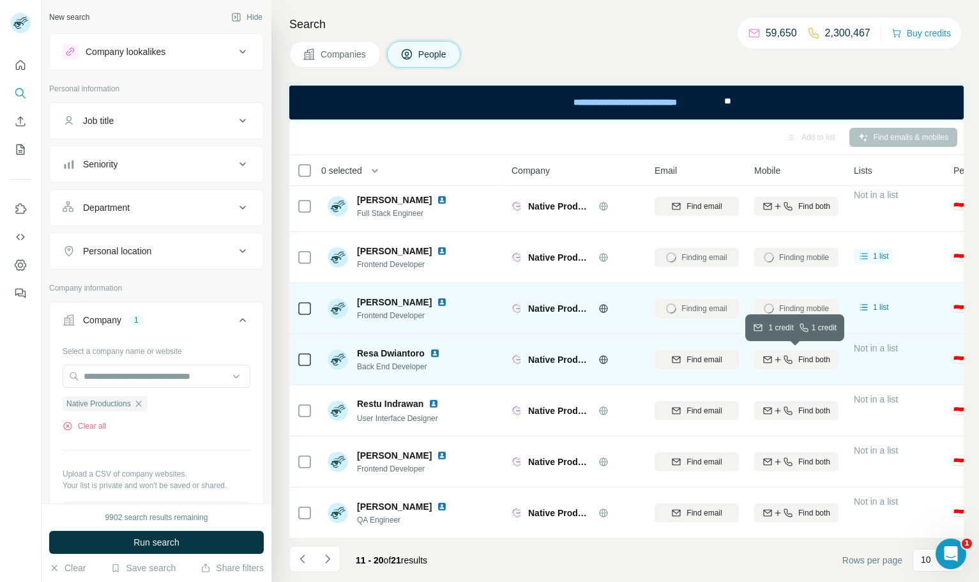
click at [785, 361] on icon "button" at bounding box center [788, 359] width 8 height 8
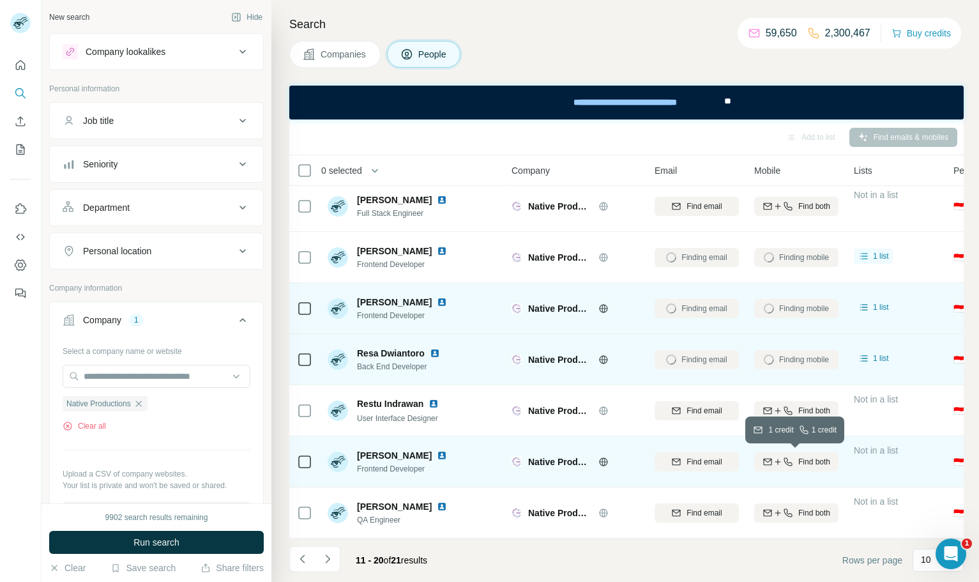
click at [801, 462] on span "Find both" at bounding box center [814, 461] width 32 height 11
click at [328, 558] on icon "Navigate to next page" at bounding box center [327, 558] width 13 height 13
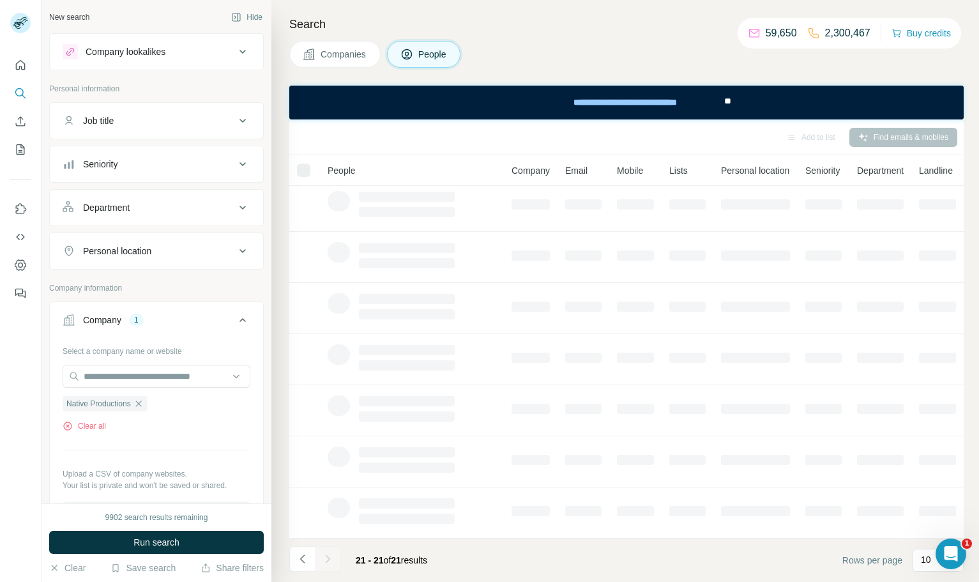
scroll to position [0, 0]
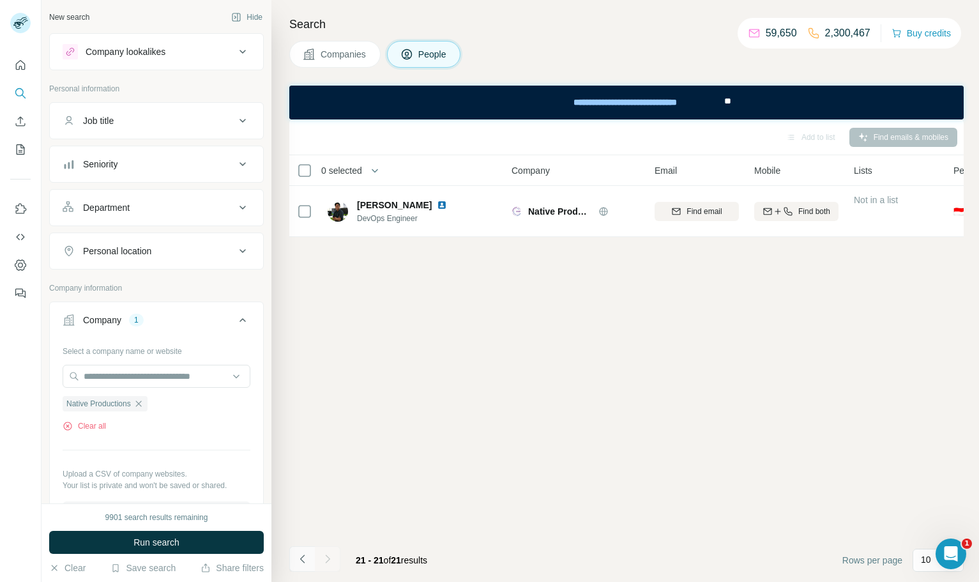
click at [300, 559] on icon "Navigate to previous page" at bounding box center [301, 558] width 4 height 8
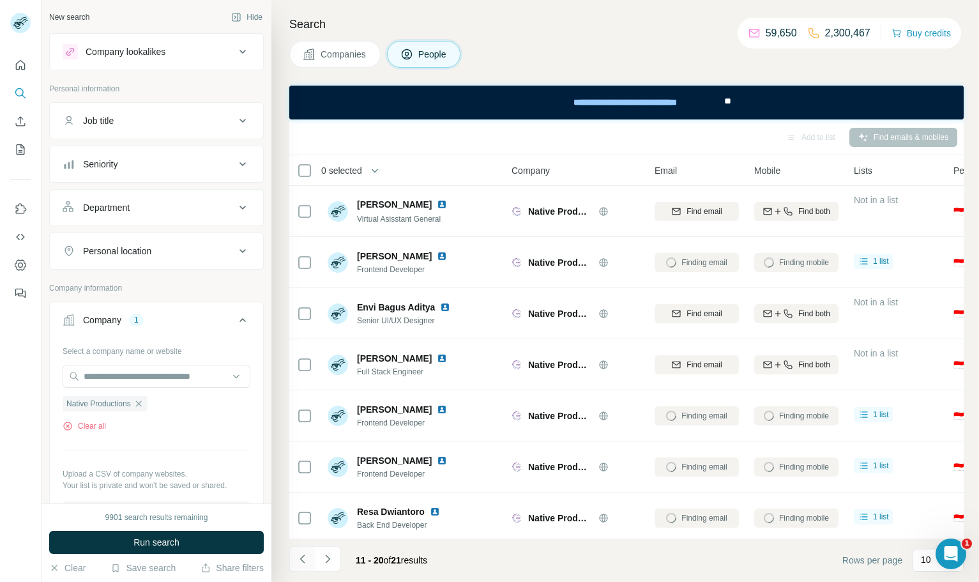
click at [300, 559] on icon "Navigate to previous page" at bounding box center [301, 558] width 4 height 8
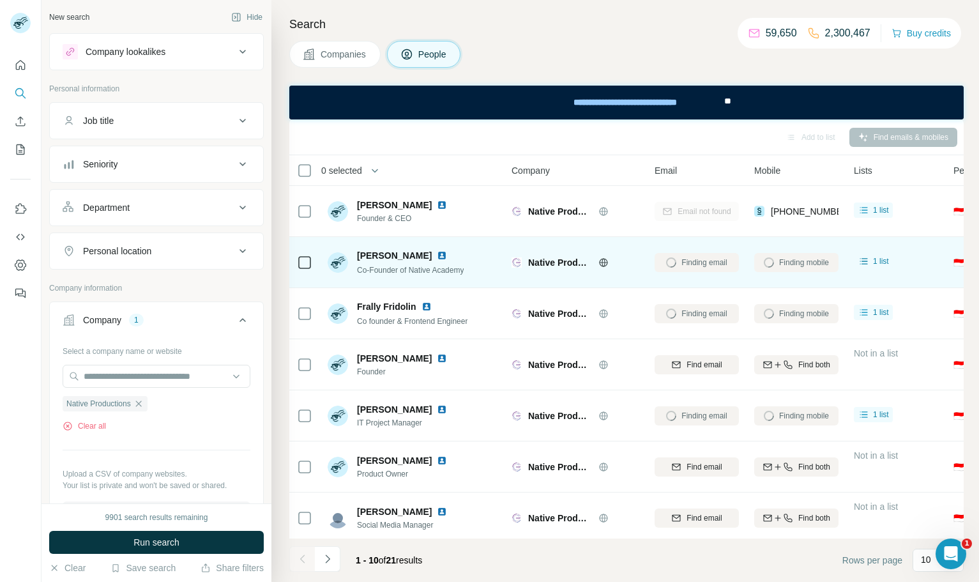
click at [371, 254] on span "Della Miranti" at bounding box center [394, 255] width 75 height 13
drag, startPoint x: 371, startPoint y: 254, endPoint x: 391, endPoint y: 257, distance: 20.0
click at [391, 257] on span "Della Miranti" at bounding box center [394, 255] width 75 height 13
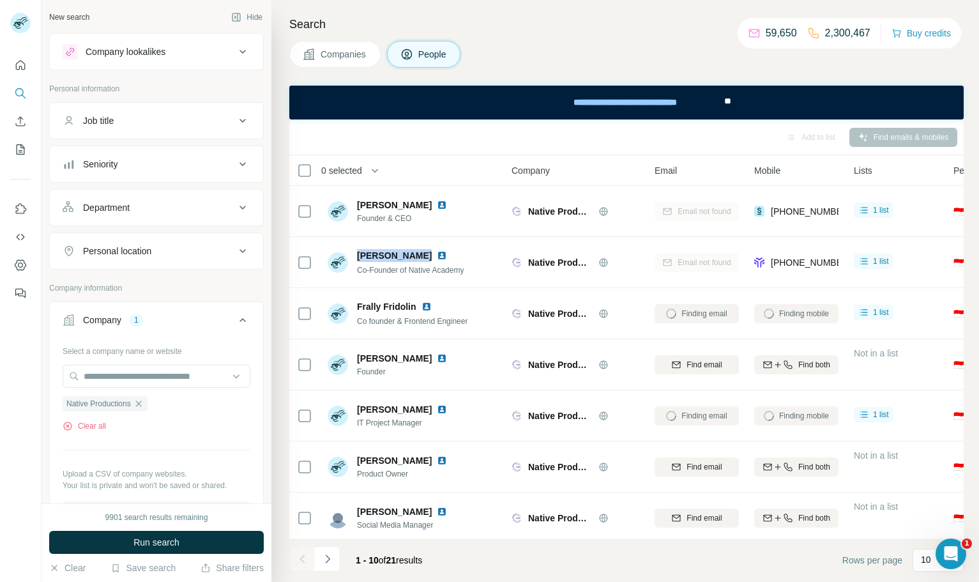
copy span "Della Miranti"
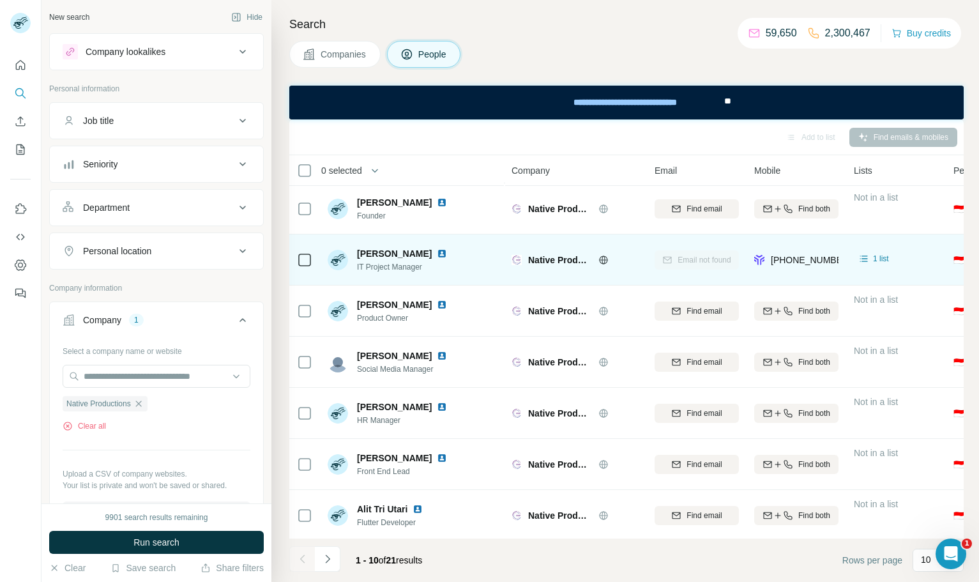
scroll to position [158, 0]
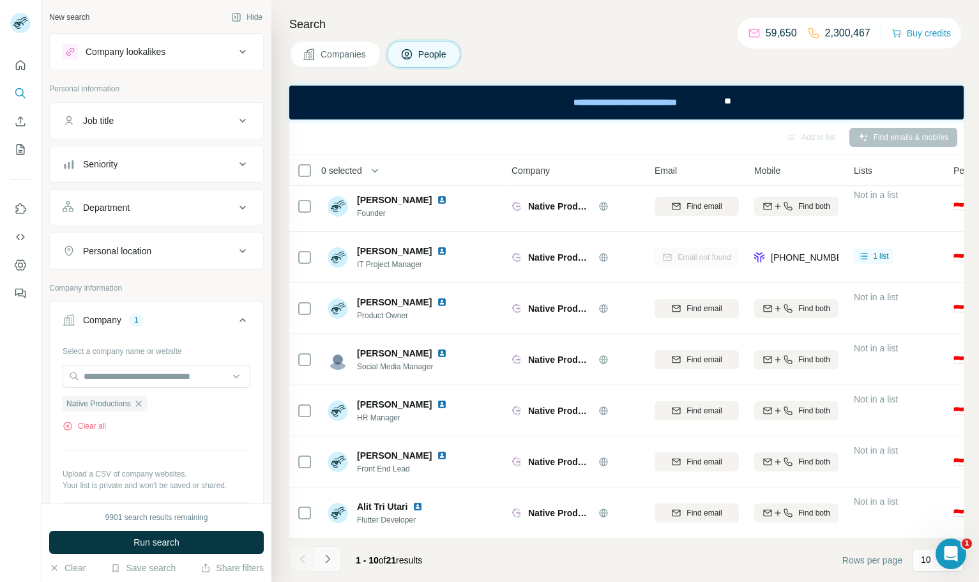
click at [333, 556] on icon "Navigate to next page" at bounding box center [327, 558] width 13 height 13
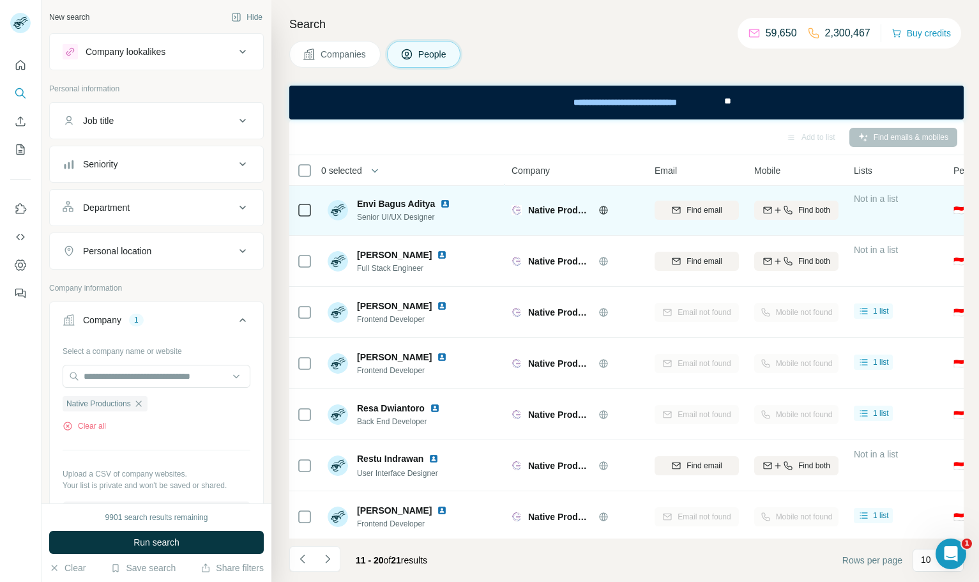
scroll to position [102, 0]
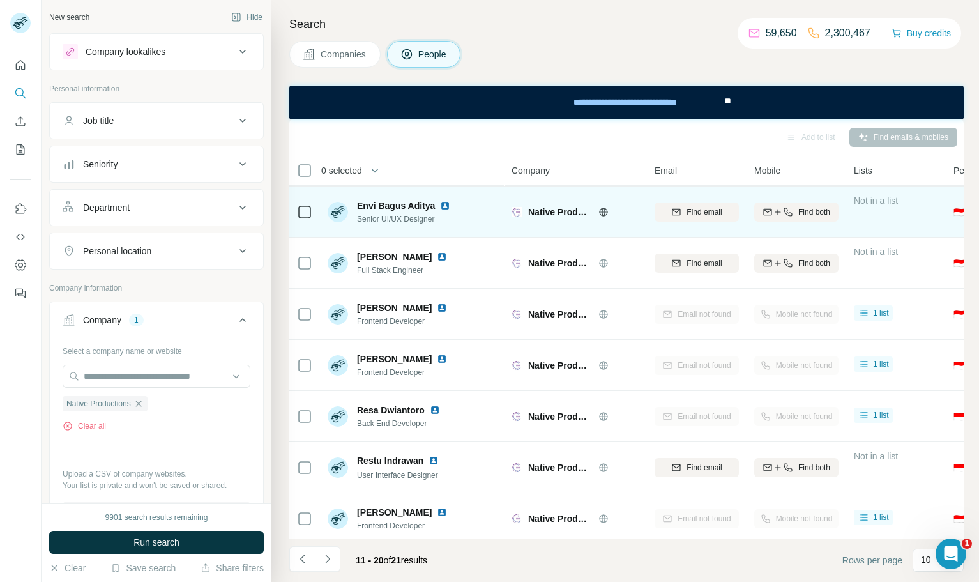
click at [441, 206] on img at bounding box center [445, 206] width 10 height 10
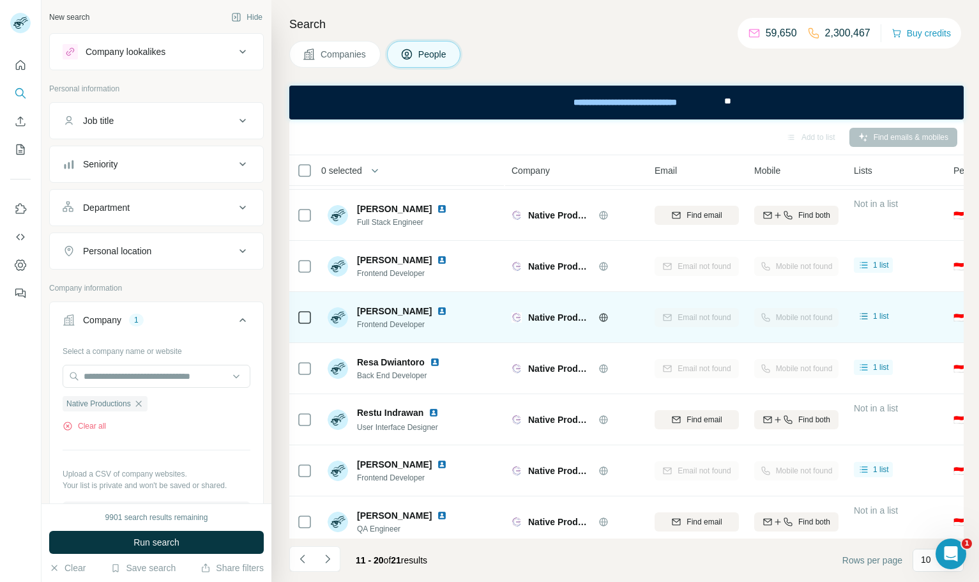
scroll to position [158, 0]
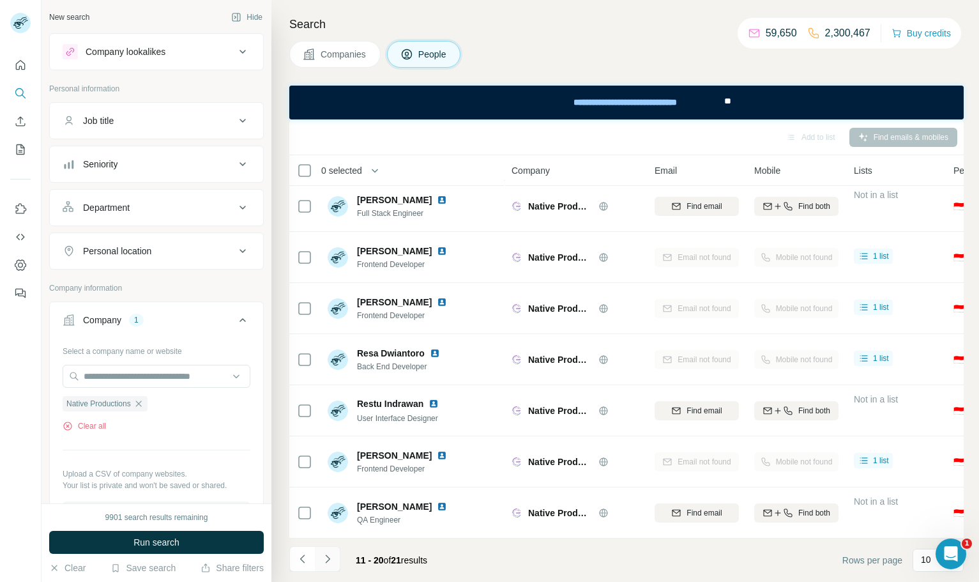
click at [331, 561] on icon "Navigate to next page" at bounding box center [327, 558] width 13 height 13
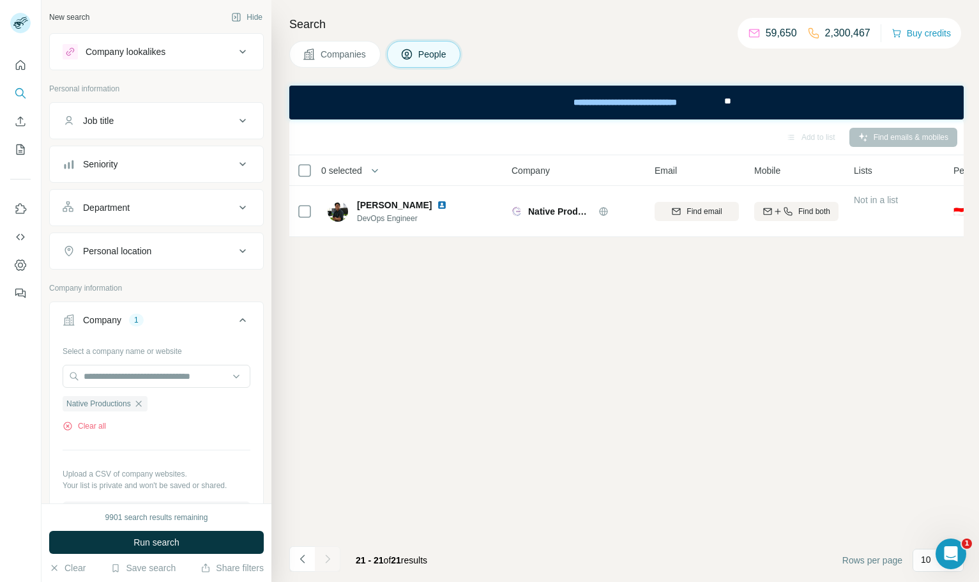
scroll to position [0, 0]
